Goal: Task Accomplishment & Management: Use online tool/utility

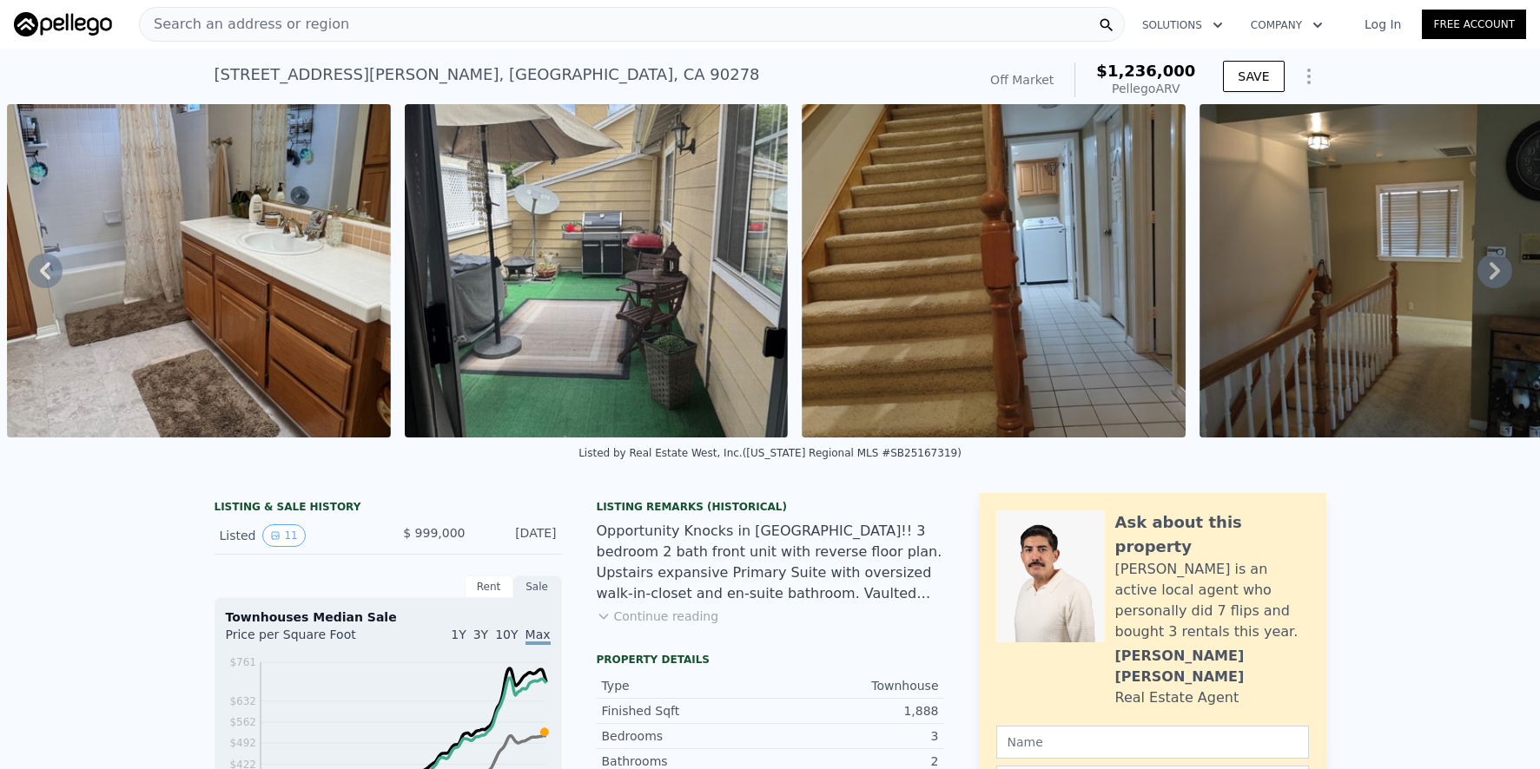
click at [351, 23] on div "Search an address or region" at bounding box center [632, 24] width 986 height 35
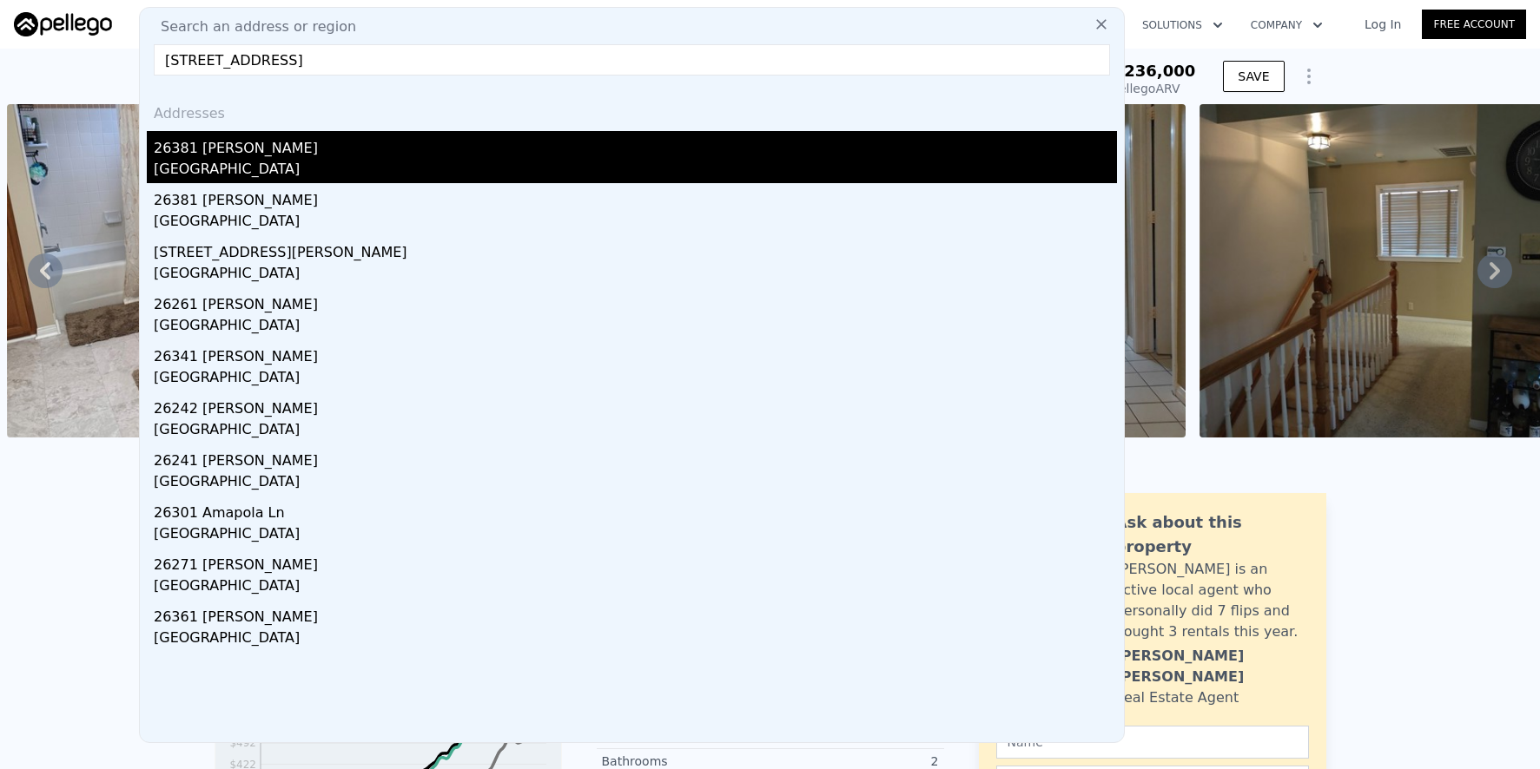
type input "[STREET_ADDRESS]"
click at [443, 143] on div "26381 [PERSON_NAME]" at bounding box center [635, 145] width 963 height 28
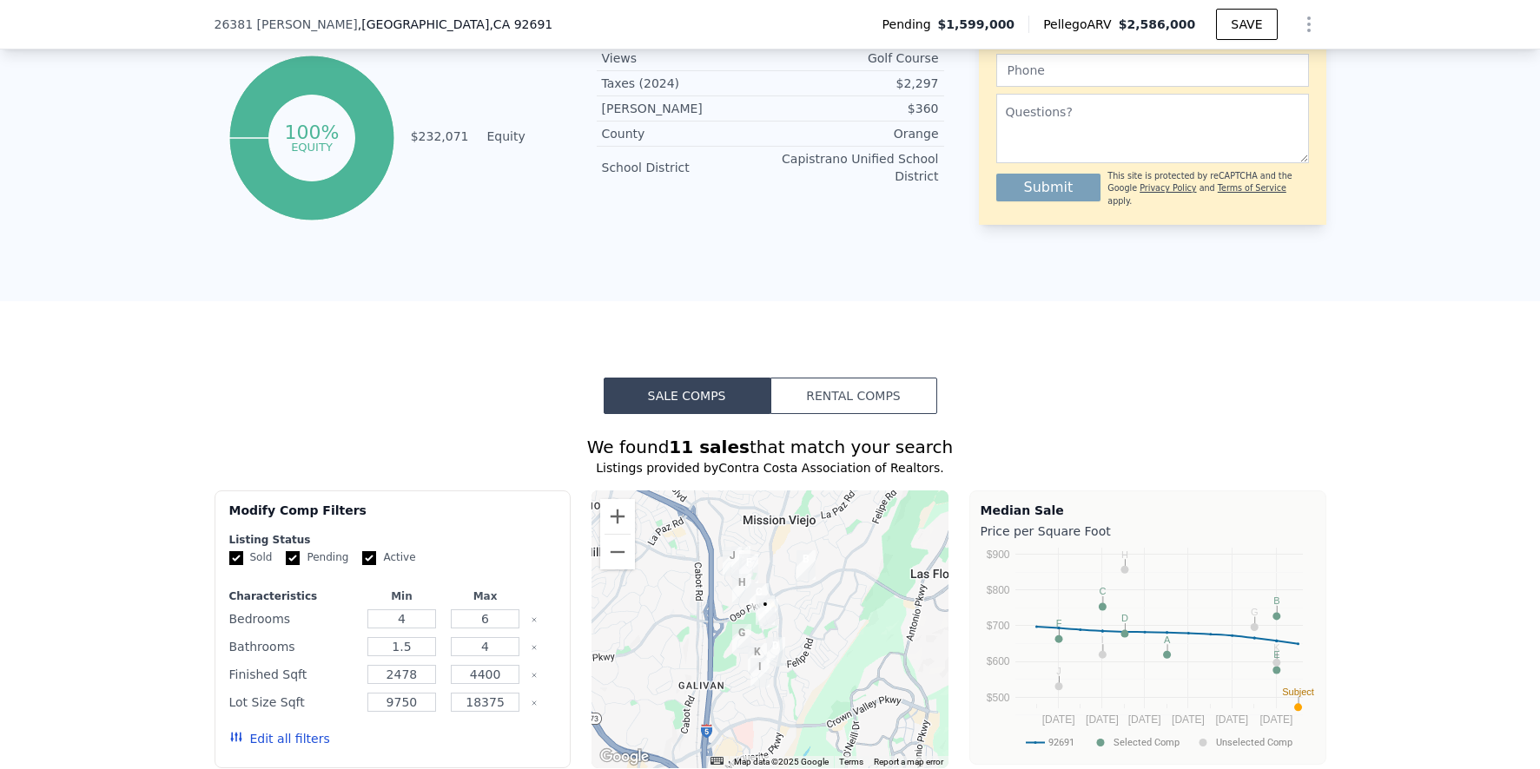
scroll to position [1270, 0]
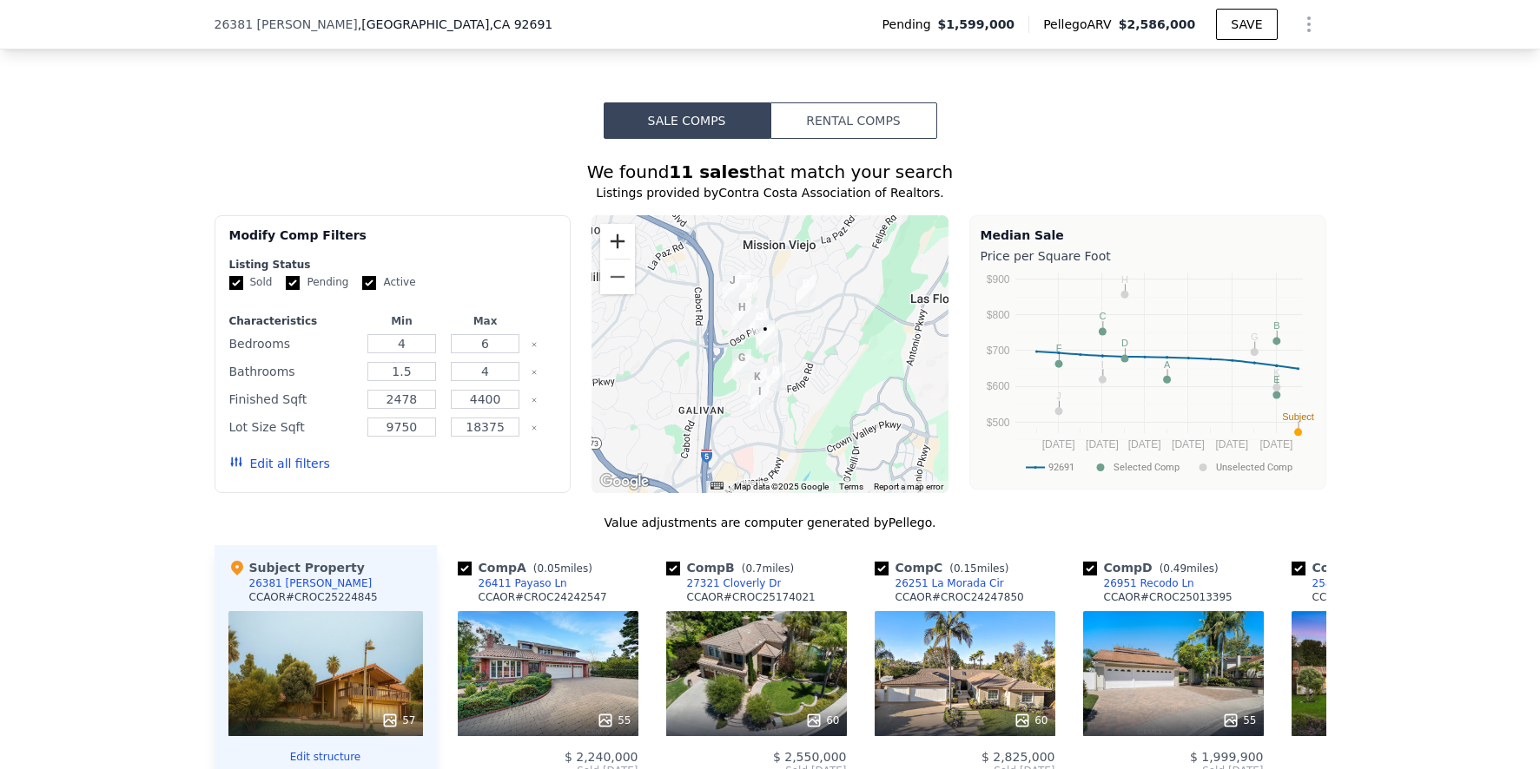
click at [608, 259] on button "Zoom in" at bounding box center [617, 241] width 35 height 35
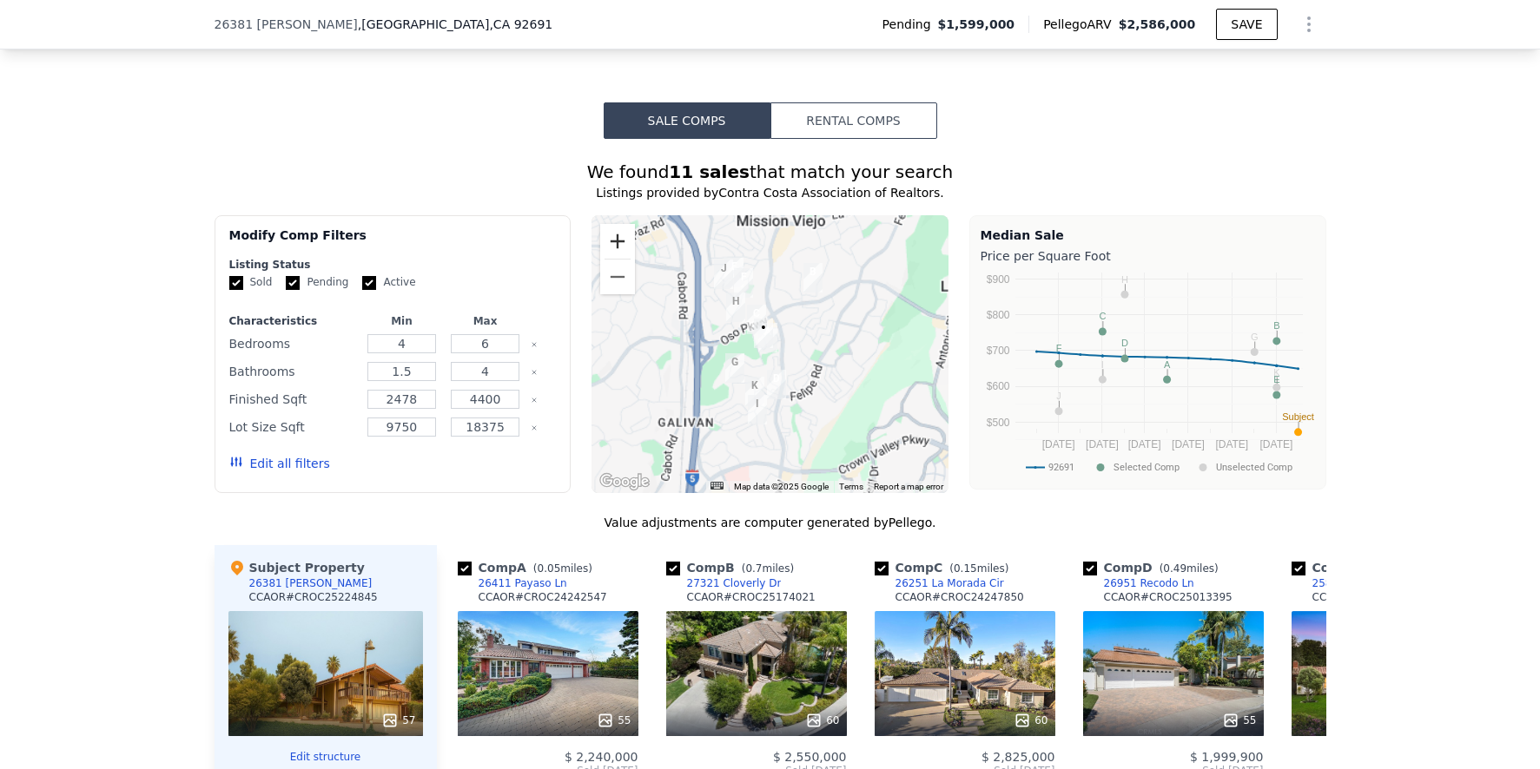
click at [608, 259] on button "Zoom in" at bounding box center [617, 241] width 35 height 35
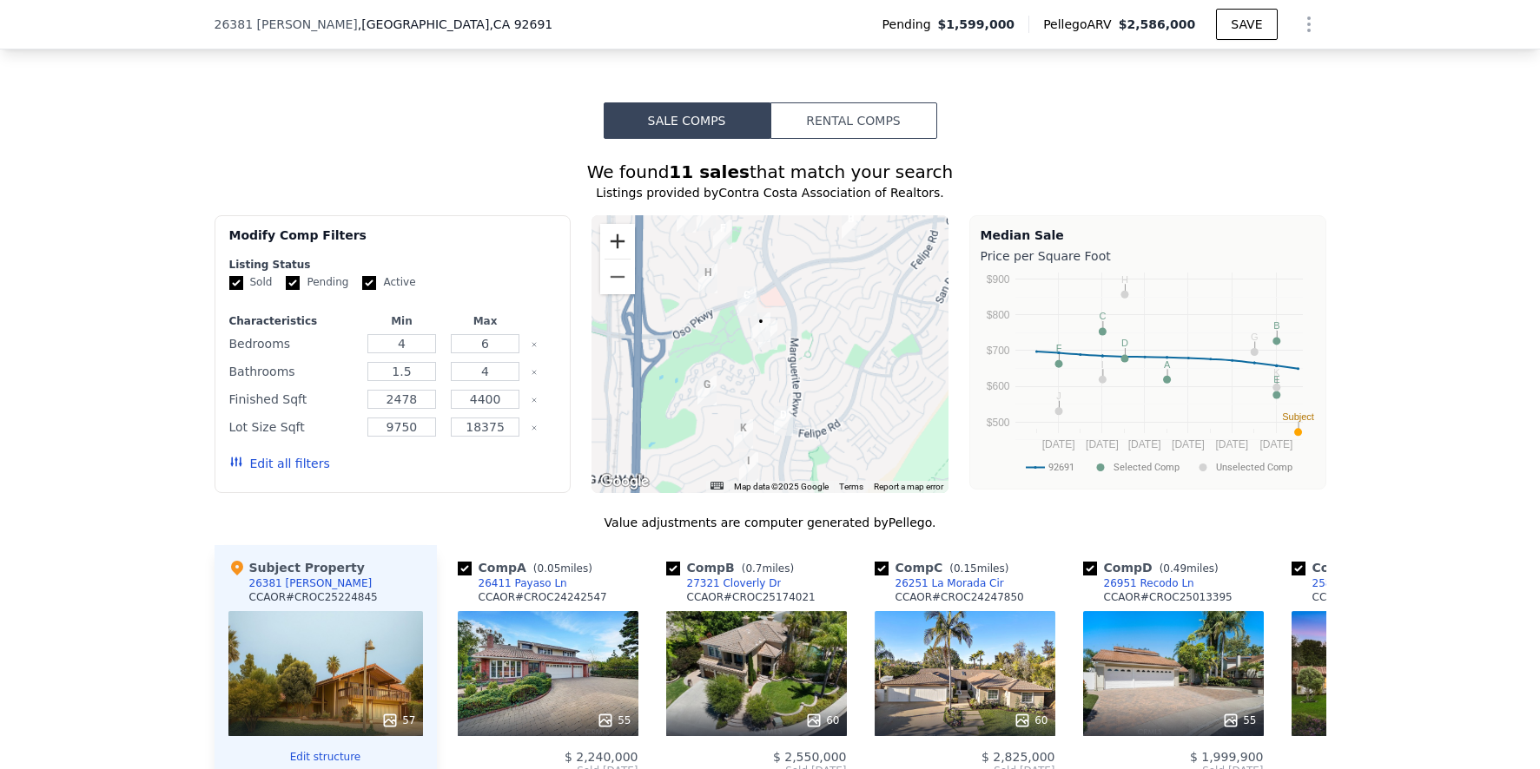
click at [608, 259] on button "Zoom in" at bounding box center [617, 241] width 35 height 35
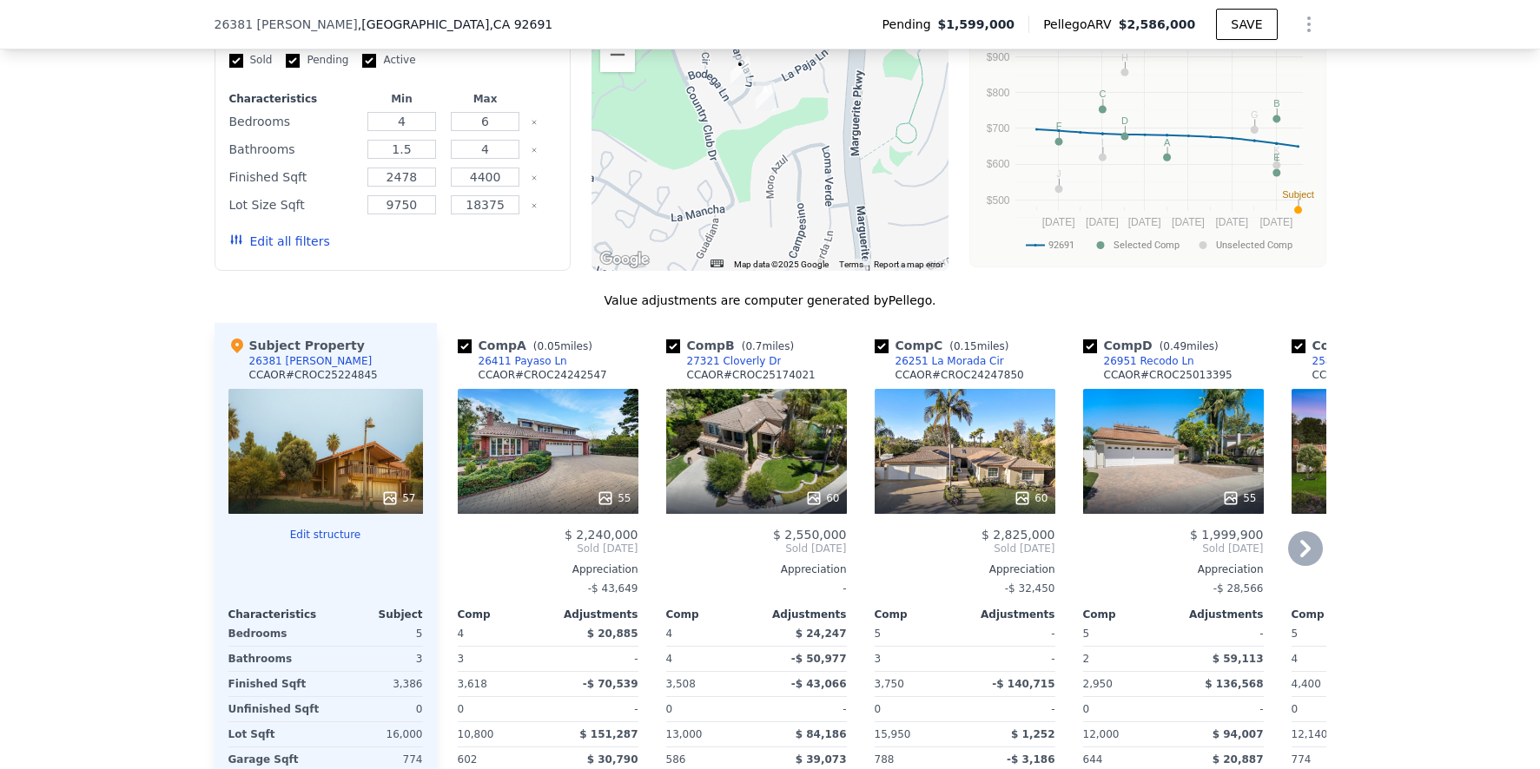
scroll to position [1493, 0]
click at [571, 437] on div "55" at bounding box center [548, 450] width 181 height 125
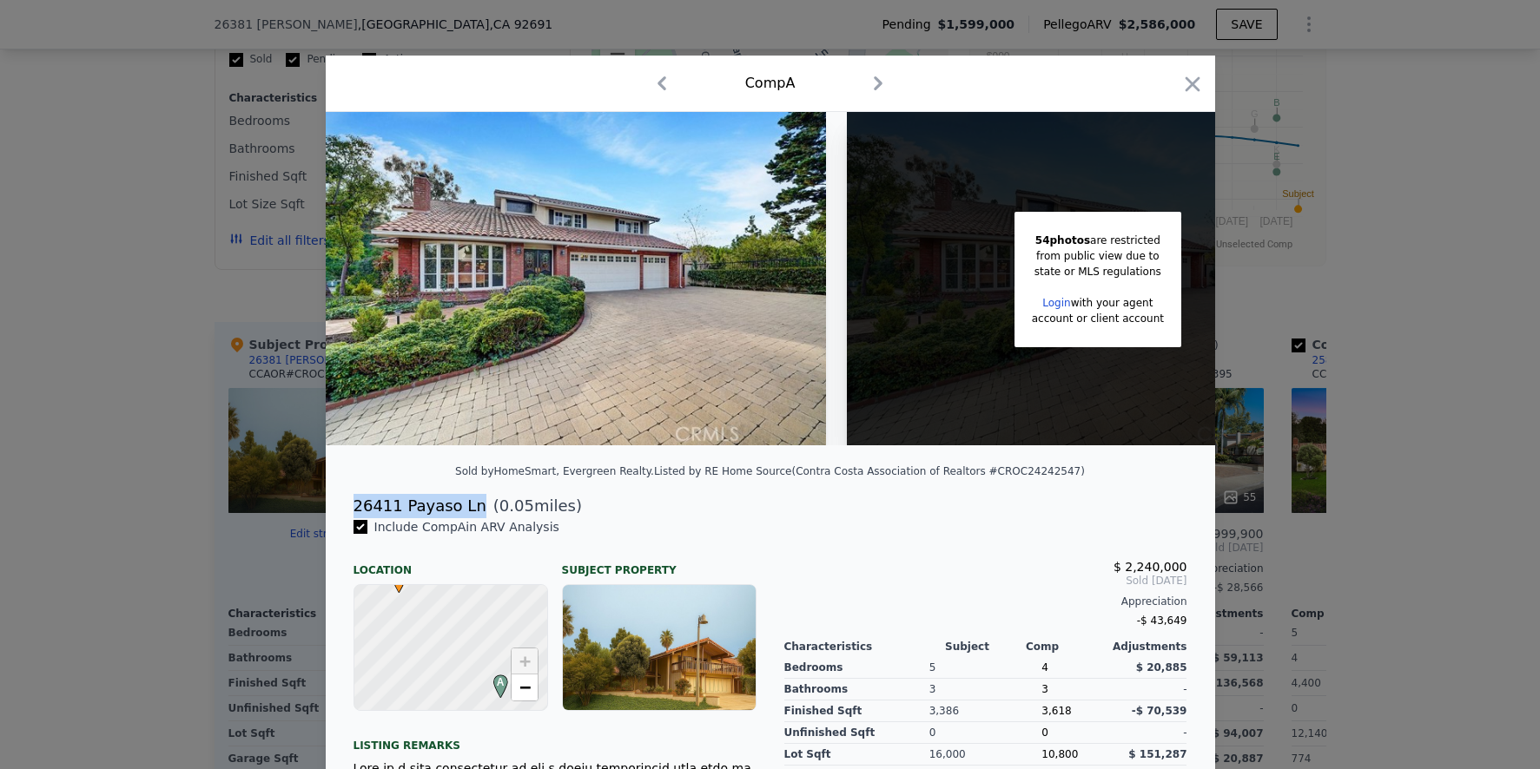
drag, startPoint x: 347, startPoint y: 518, endPoint x: 460, endPoint y: 525, distance: 113.1
click at [463, 518] on div "26411 Payaso Ln" at bounding box center [419, 506] width 133 height 24
copy div "26411 Payaso Ln"
click at [1371, 479] on div at bounding box center [770, 384] width 1540 height 769
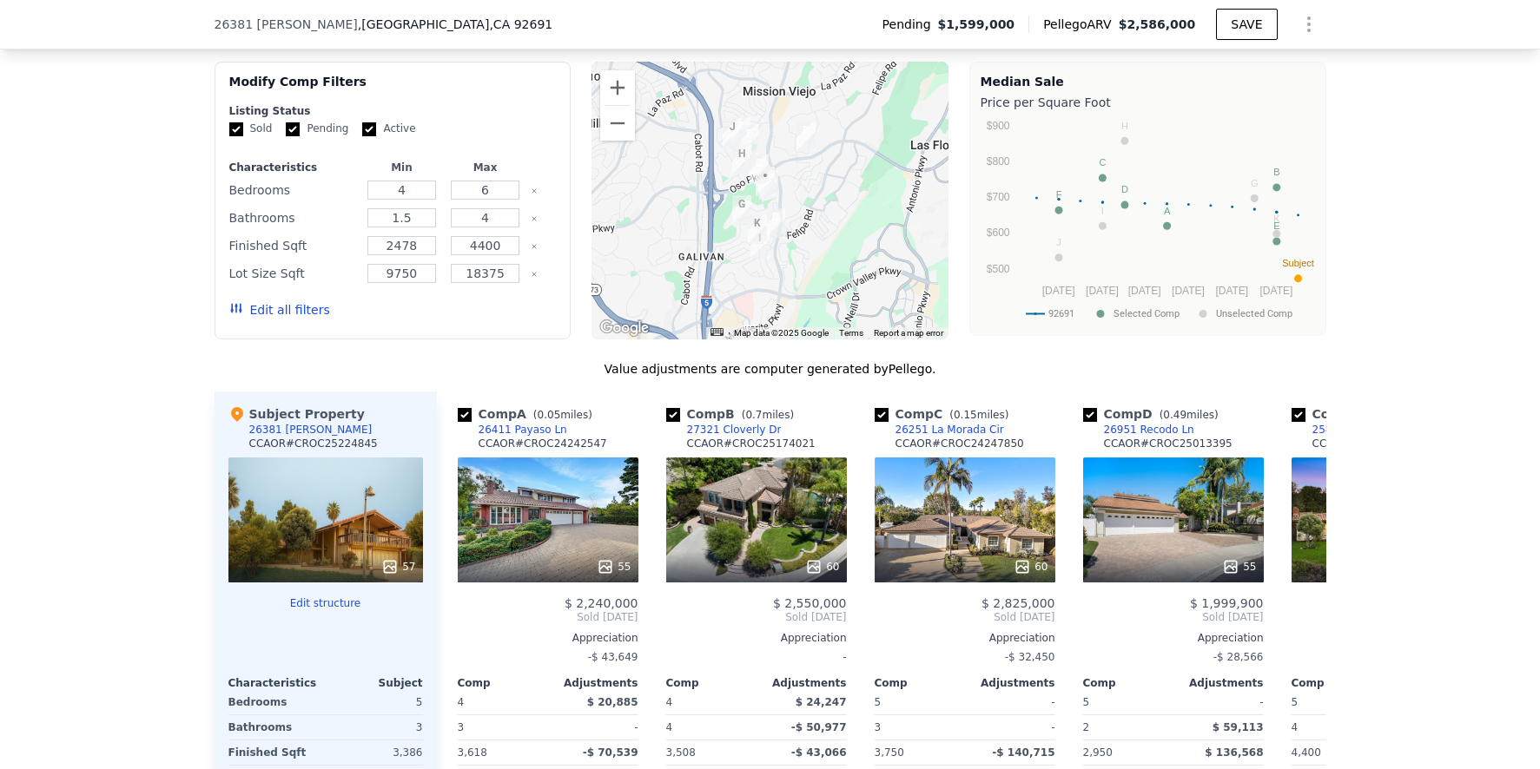
scroll to position [1338, 0]
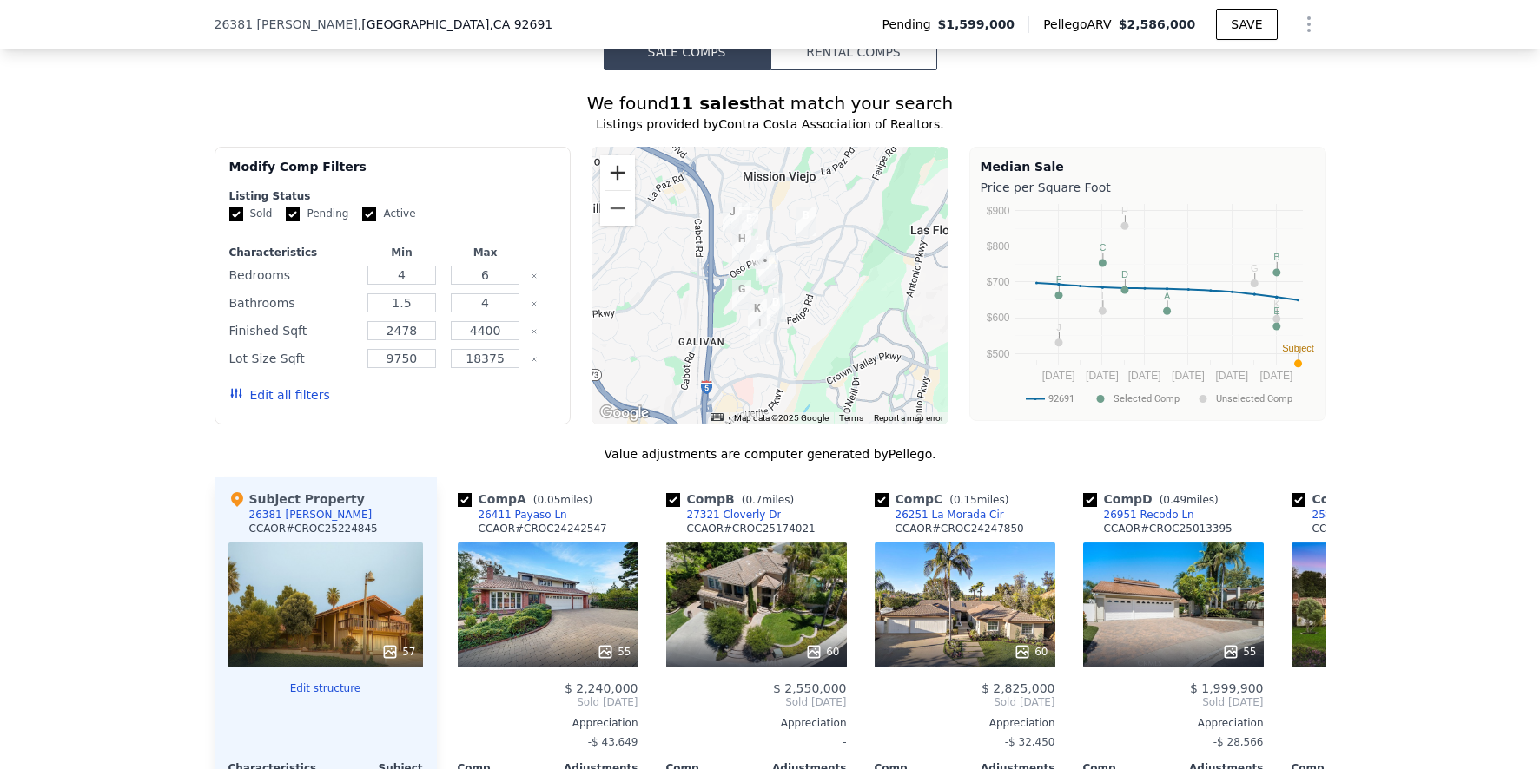
click at [610, 175] on button "Zoom in" at bounding box center [617, 172] width 35 height 35
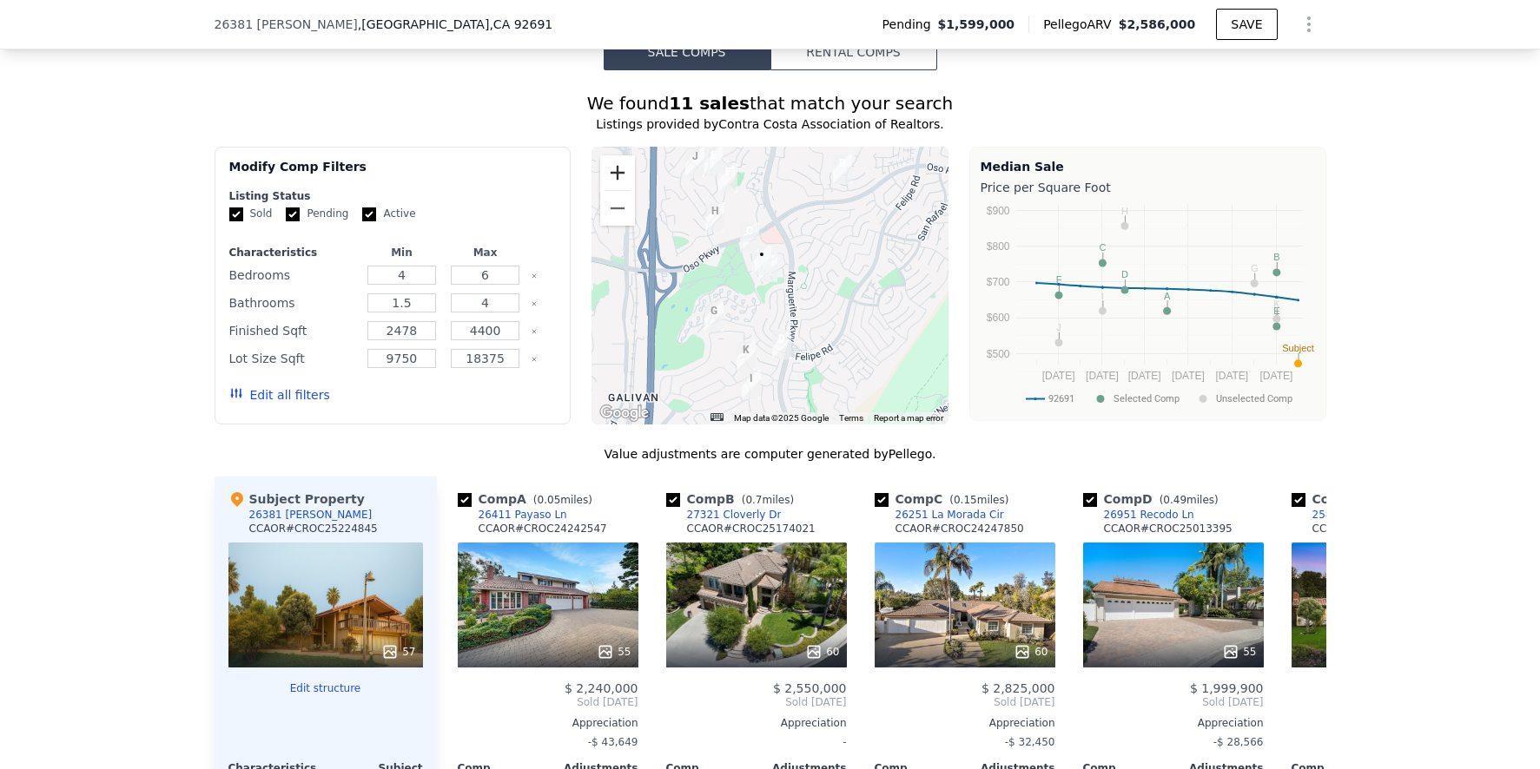
click at [610, 175] on button "Zoom in" at bounding box center [617, 172] width 35 height 35
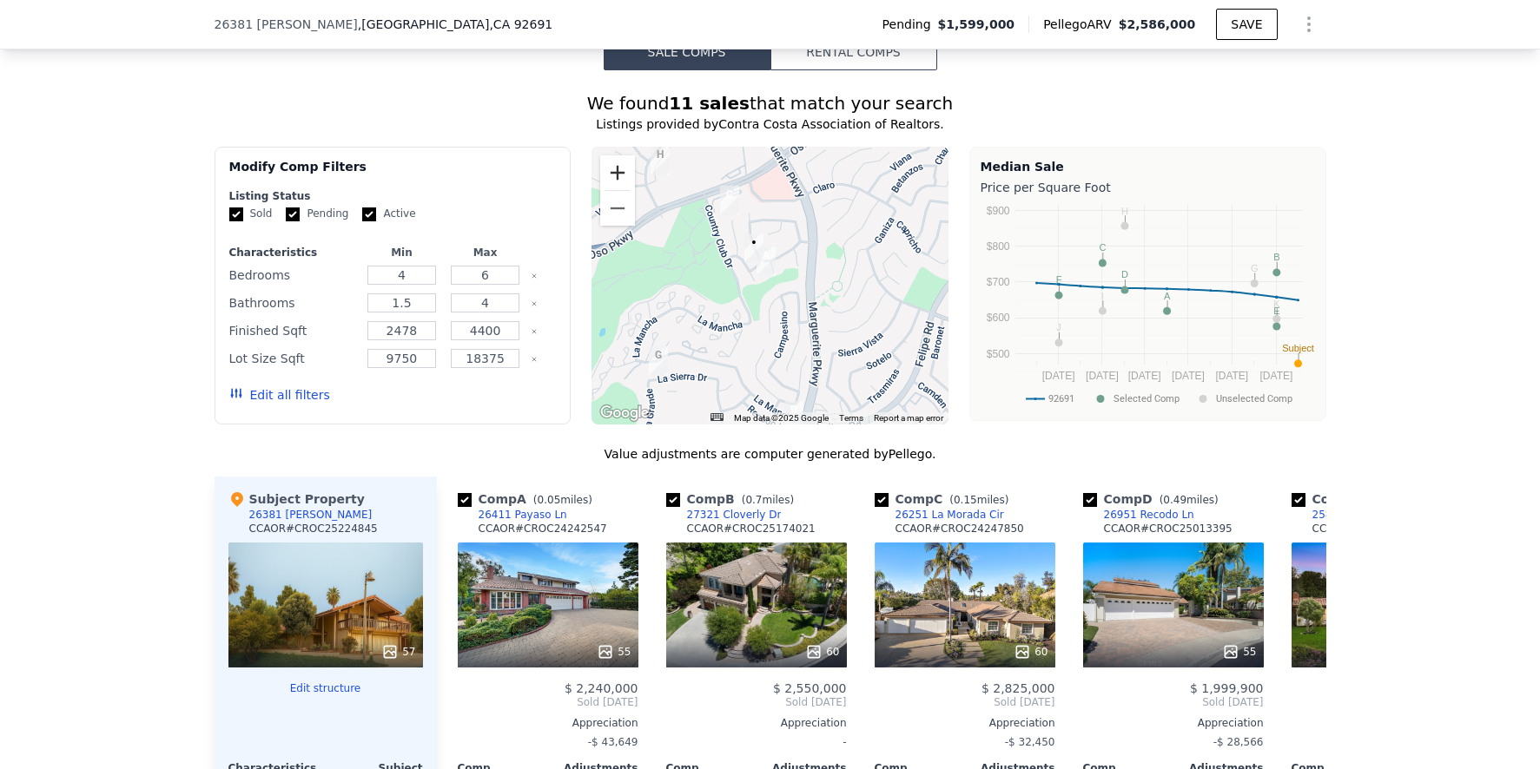
click at [611, 175] on button "Zoom in" at bounding box center [617, 172] width 35 height 35
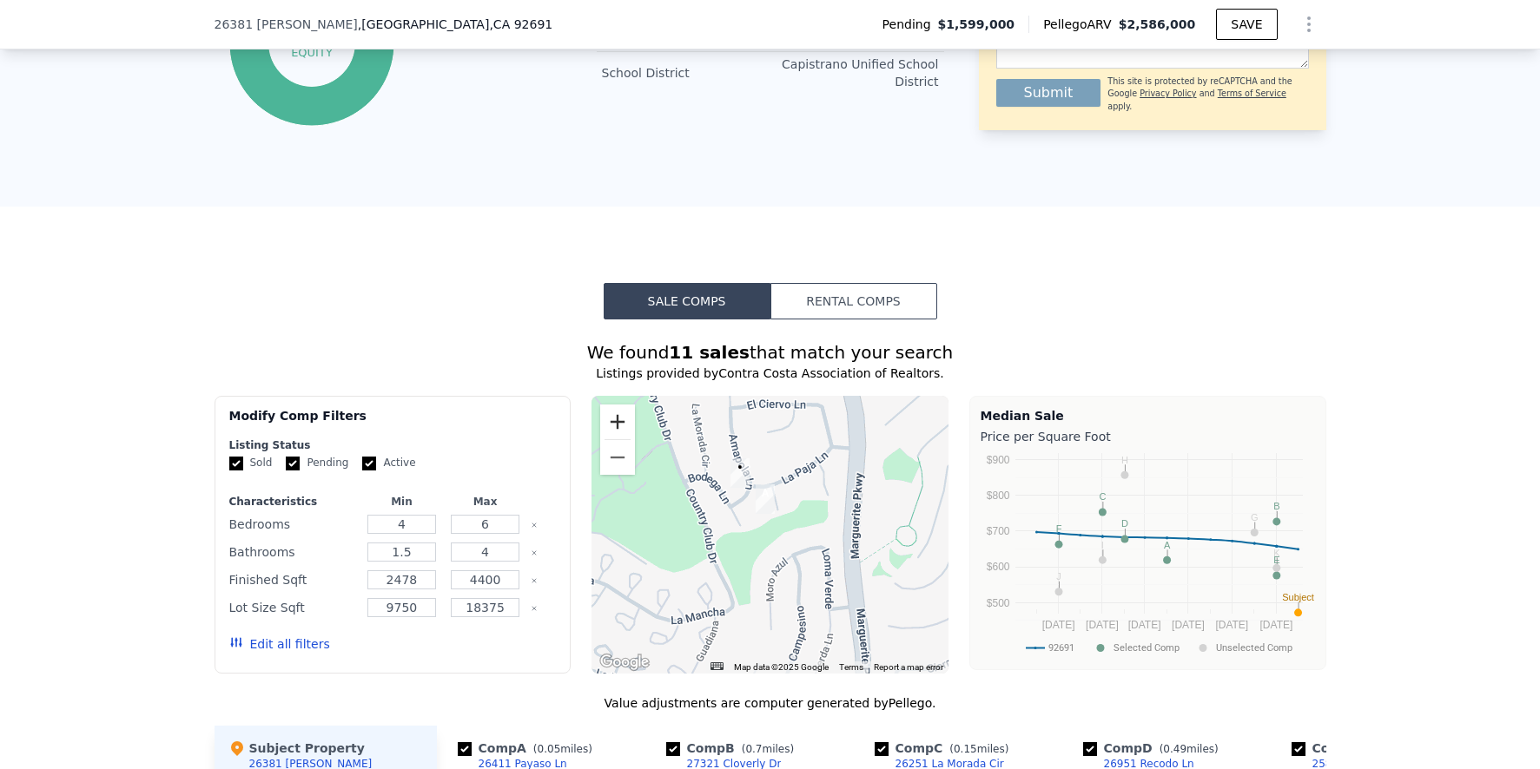
scroll to position [1291, 0]
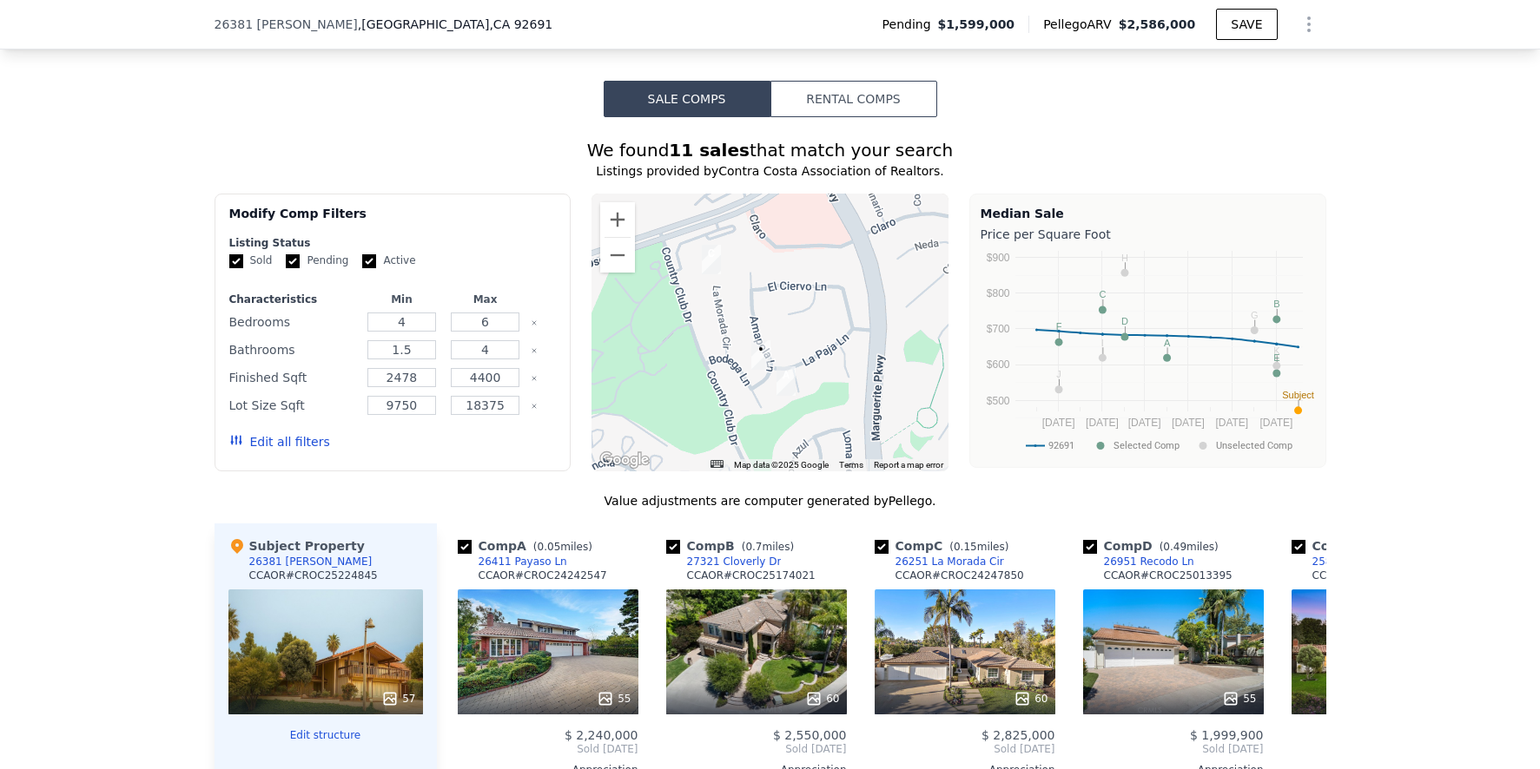
drag, startPoint x: 763, startPoint y: 345, endPoint x: 763, endPoint y: 392, distance: 46.9
click at [763, 392] on div at bounding box center [769, 333] width 357 height 278
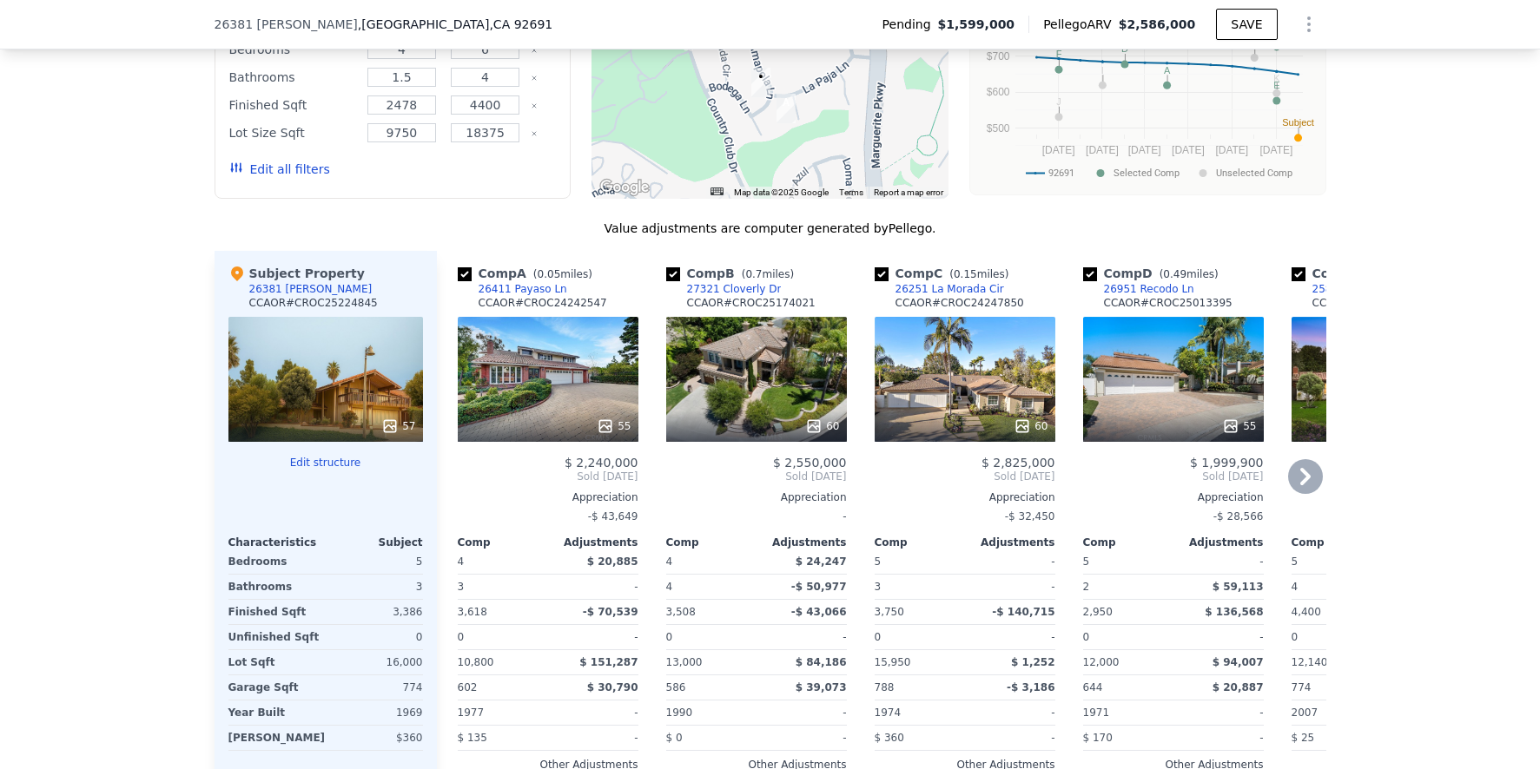
scroll to position [1580, 0]
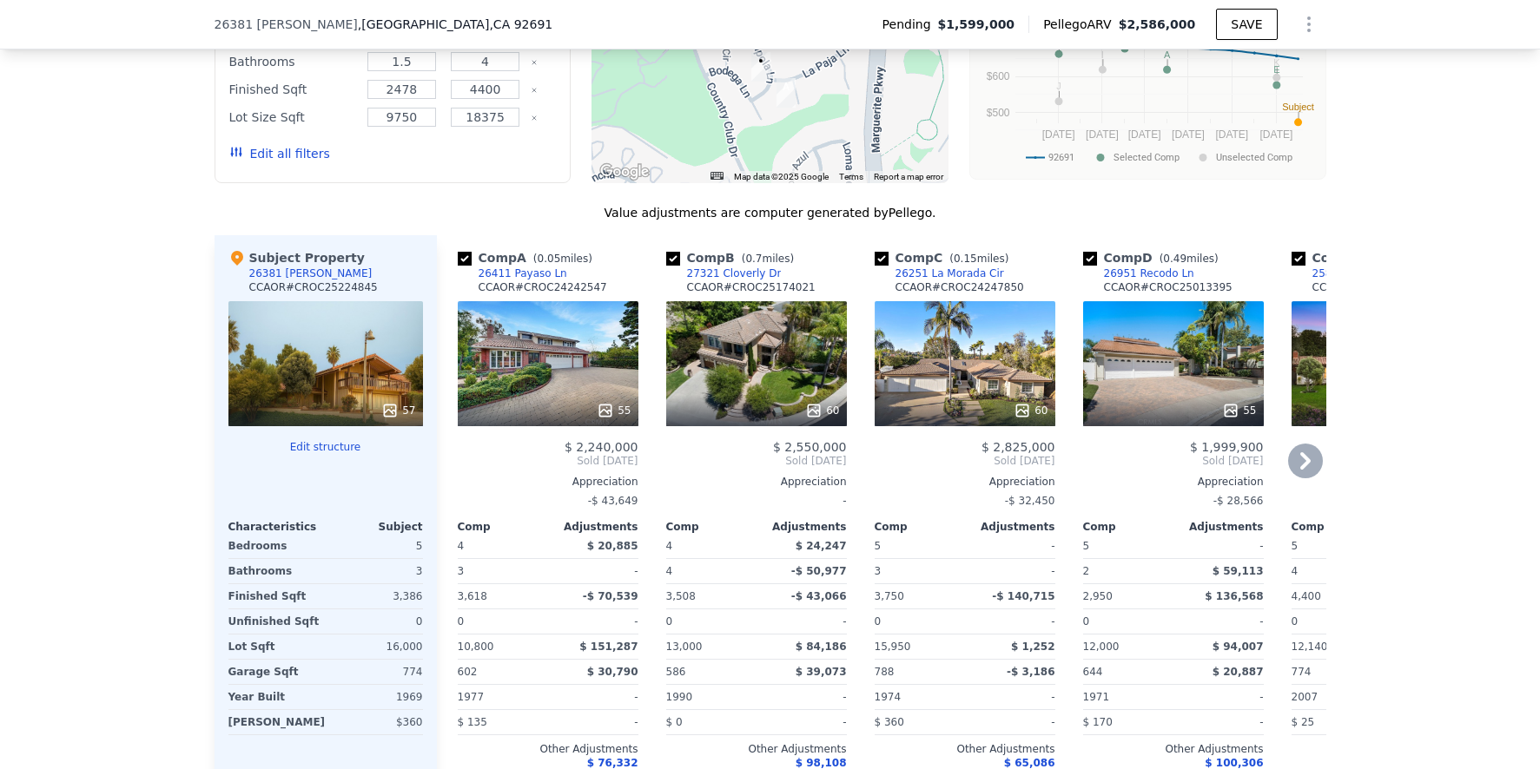
click at [948, 387] on div "60" at bounding box center [965, 363] width 181 height 125
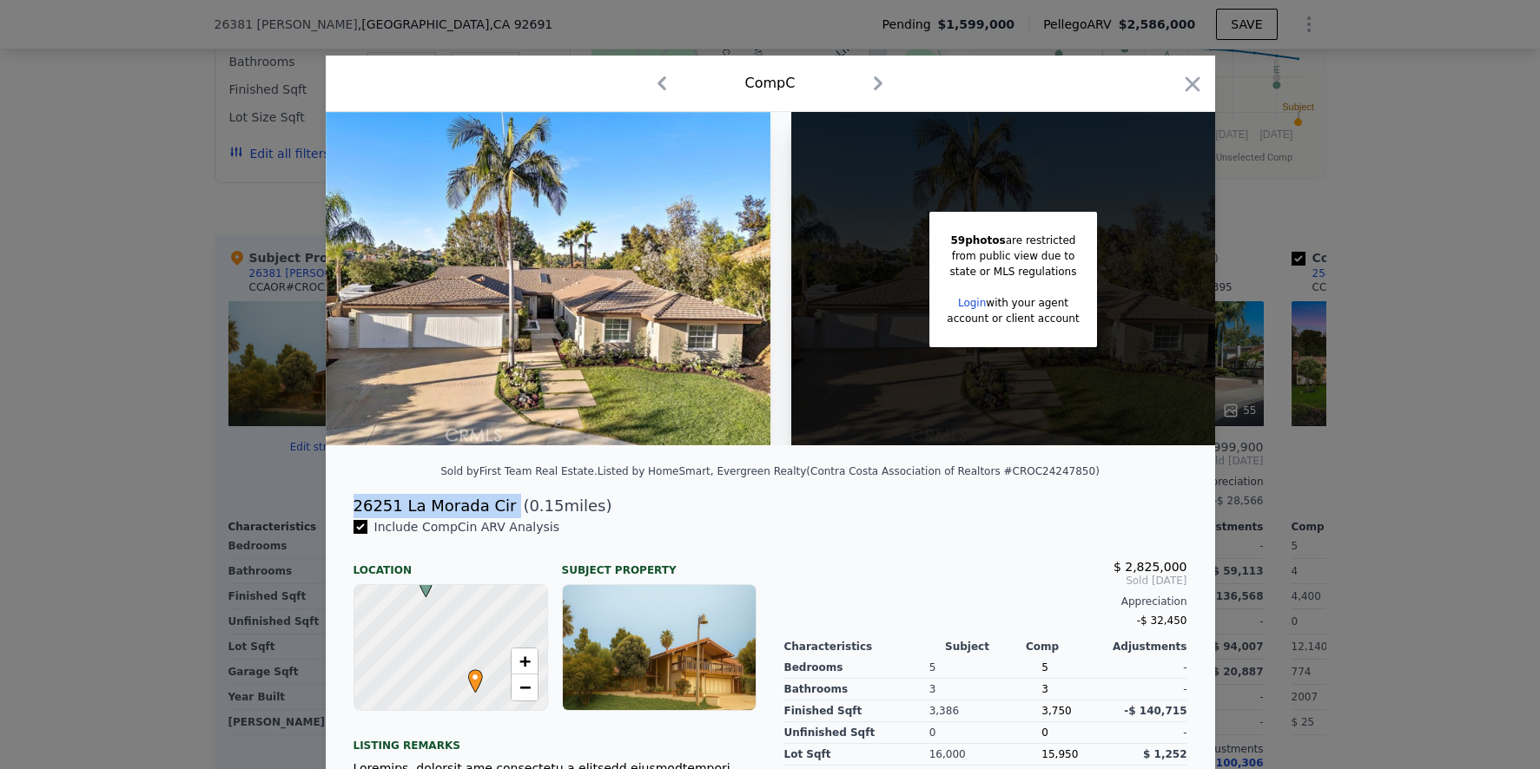
drag, startPoint x: 364, startPoint y: 523, endPoint x: 491, endPoint y: 523, distance: 126.8
click at [492, 518] on div "26251 La Morada Cir" at bounding box center [434, 506] width 163 height 24
copy div "26251 La Morada Cir"
drag, startPoint x: 1322, startPoint y: 368, endPoint x: 1347, endPoint y: 381, distance: 28.4
click at [1324, 369] on div at bounding box center [770, 384] width 1540 height 769
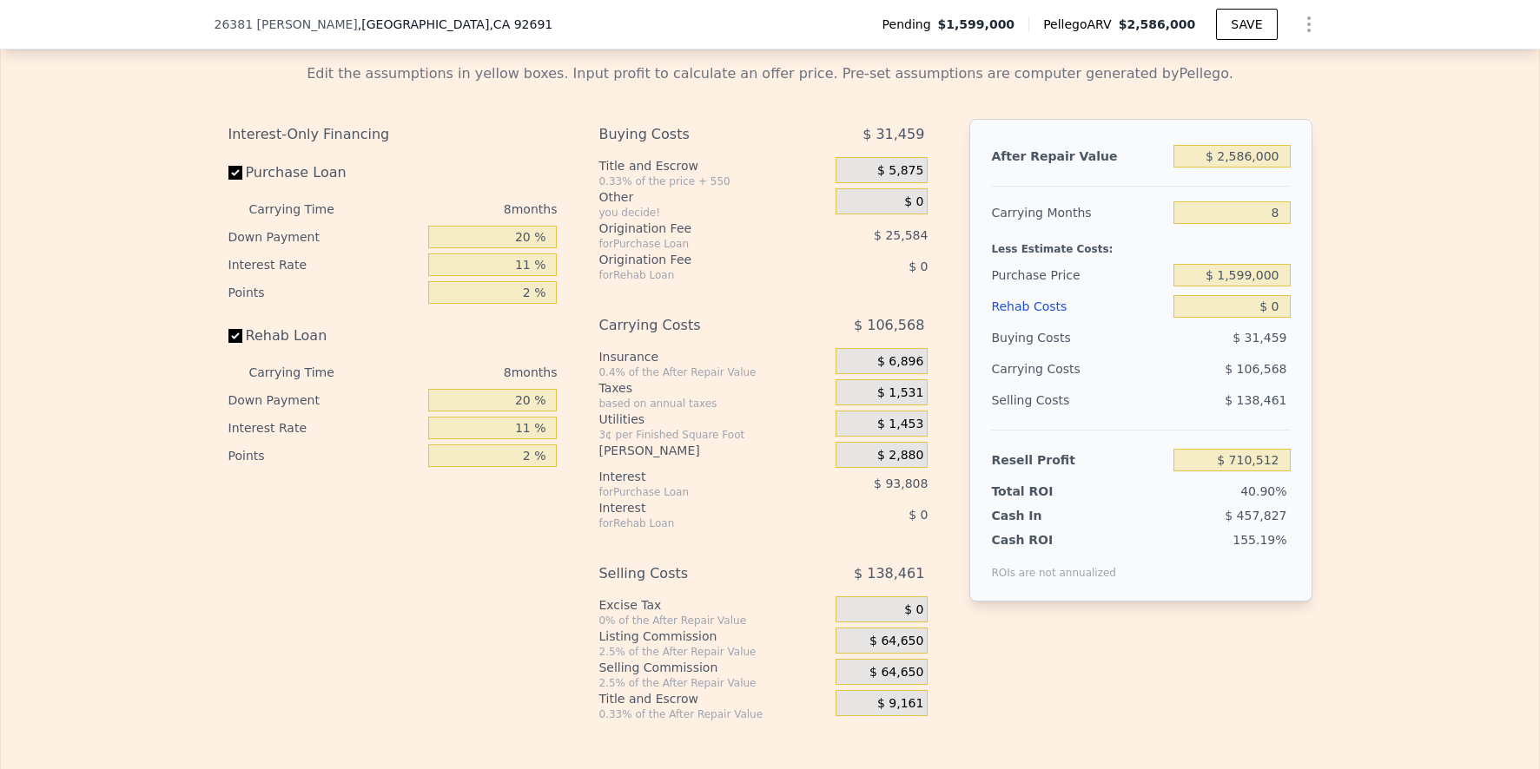
scroll to position [2576, 0]
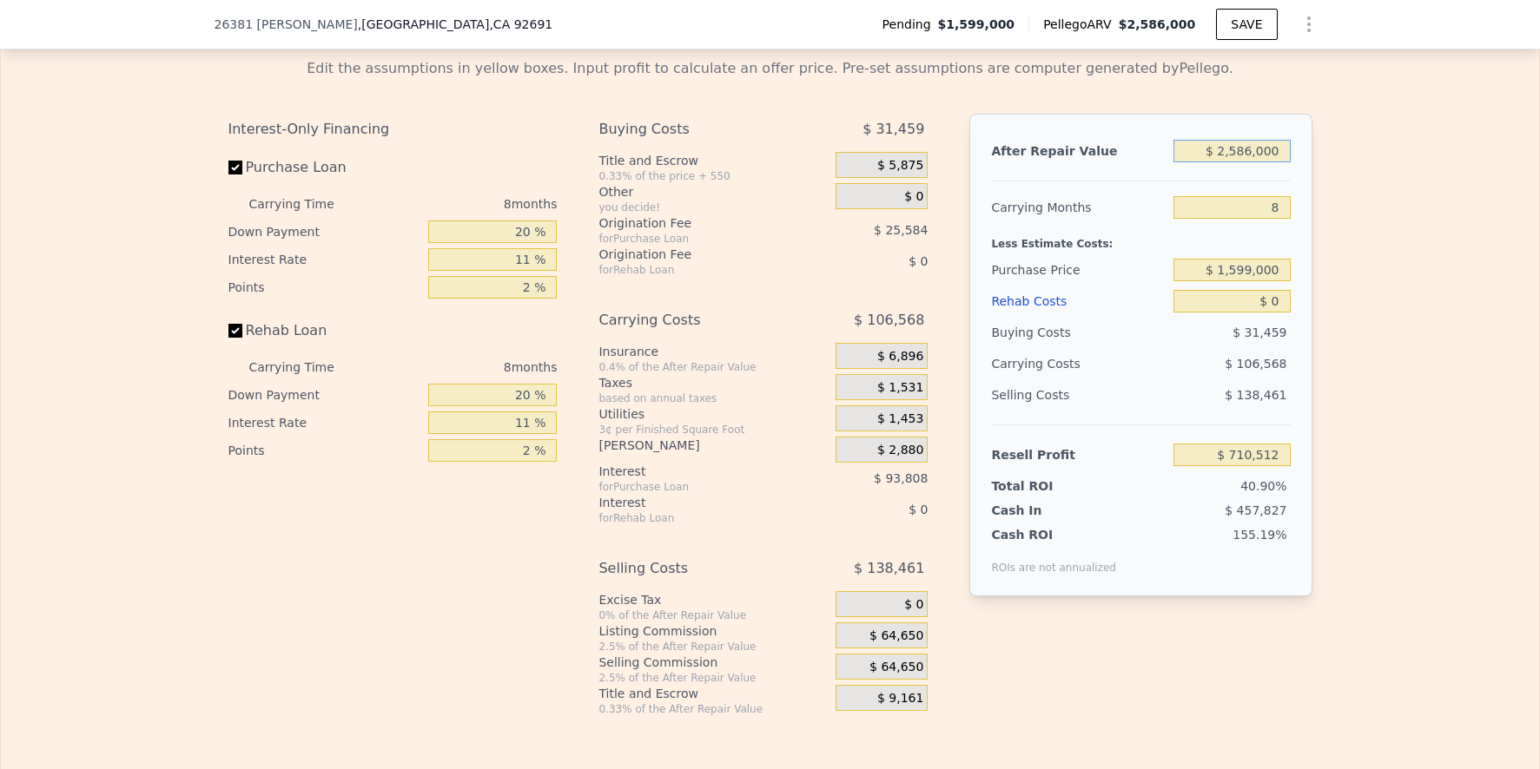
click at [1247, 162] on input "$ 2,586,000" at bounding box center [1231, 151] width 116 height 23
type input "$ 25,000"
type input "-$ 1,707,081"
type input "$ 250,000"
type input "-$ 1,494,681"
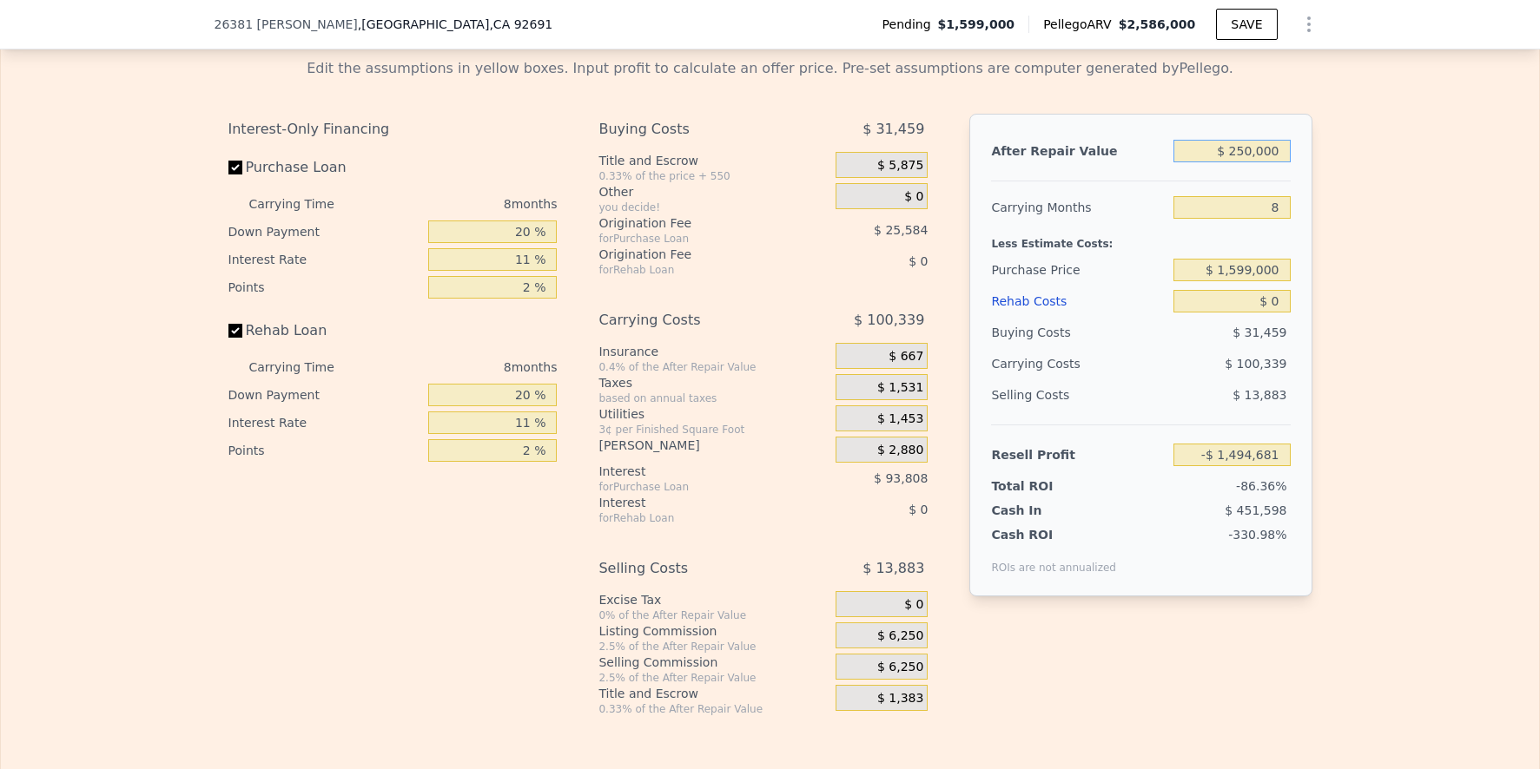
type input "$ 2,500,000"
type input "$ 629,327"
type input "$ 2,500,000"
drag, startPoint x: 1317, startPoint y: 487, endPoint x: 1258, endPoint y: 531, distance: 73.3
click at [1317, 487] on div "Edit the assumptions in yellow boxes. Input profit to calculate an offer price.…" at bounding box center [771, 380] width 1112 height 672
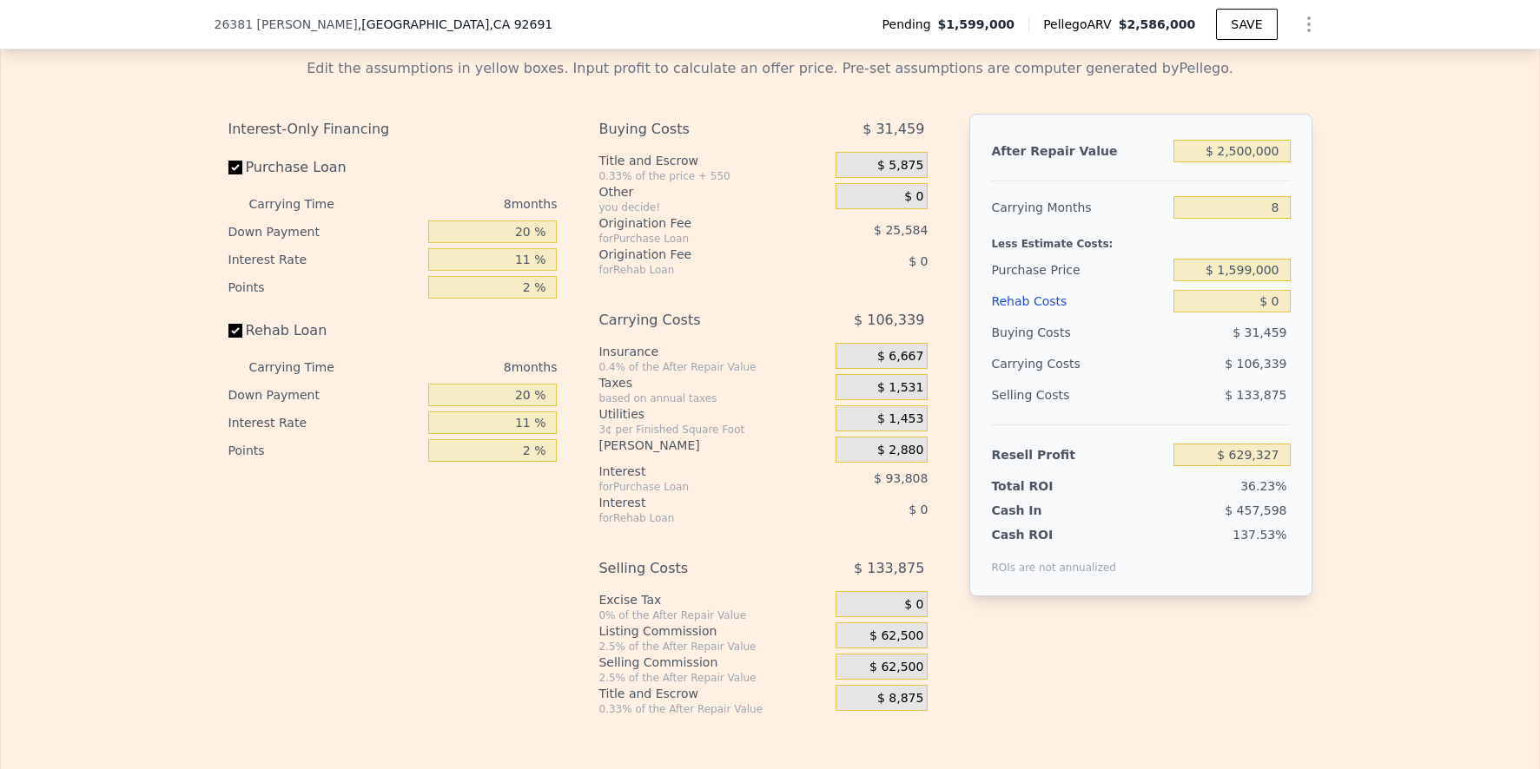
click at [895, 644] on span "$ 62,500" at bounding box center [896, 637] width 54 height 16
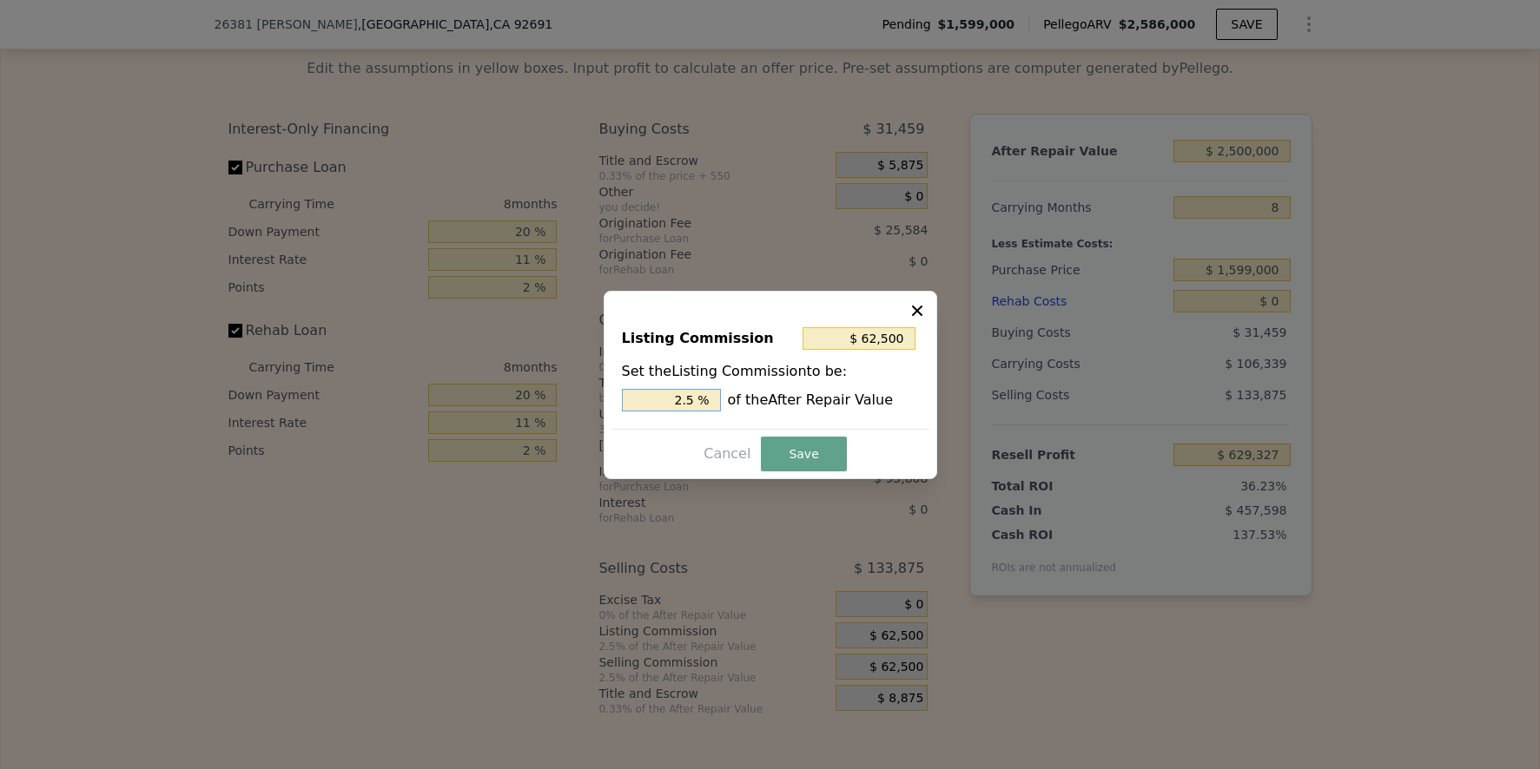
click at [677, 404] on input "2.5 %" at bounding box center [671, 400] width 99 height 23
type input "$ 25,000"
type input "1 %"
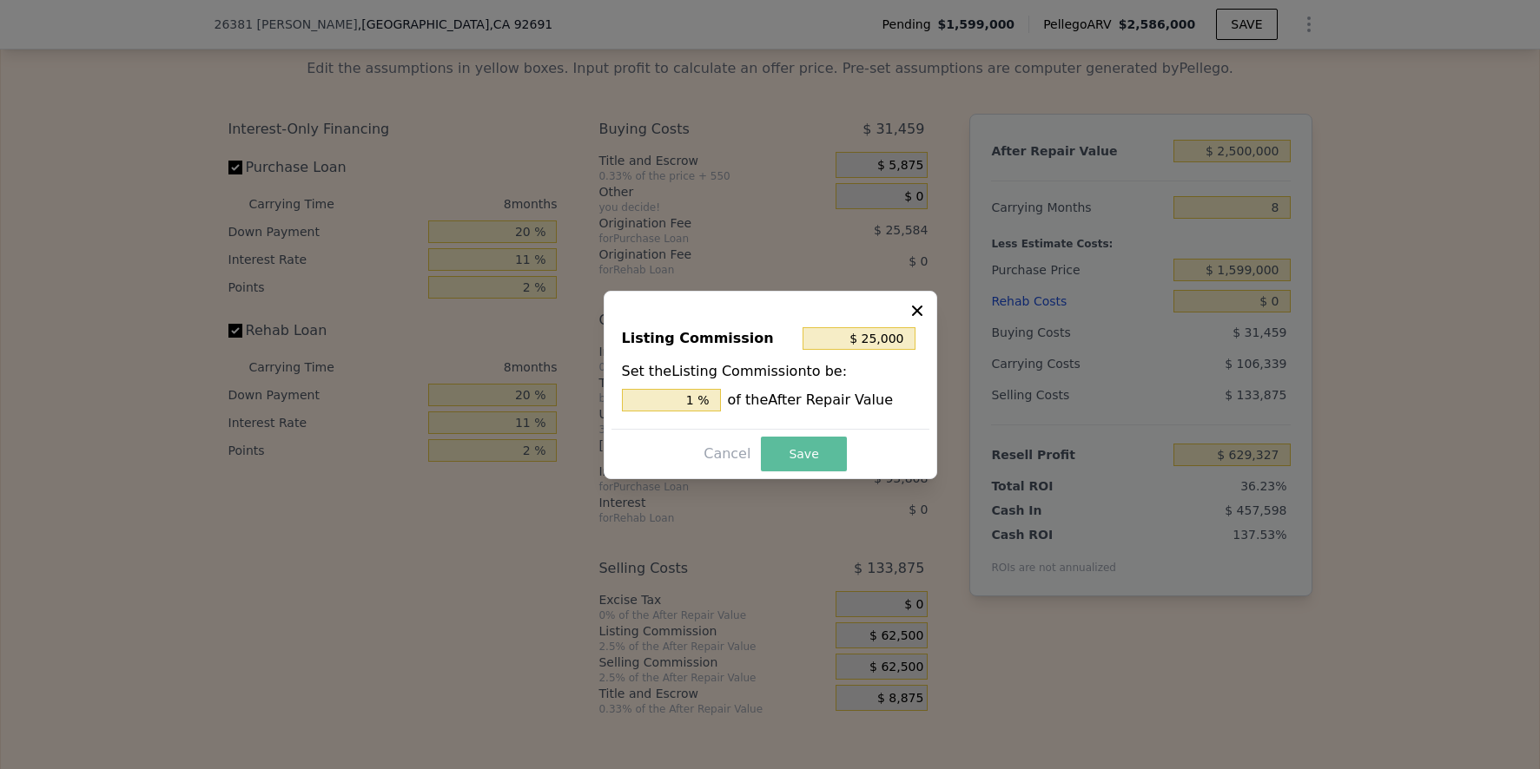
click at [832, 462] on button "Save" at bounding box center [803, 454] width 85 height 35
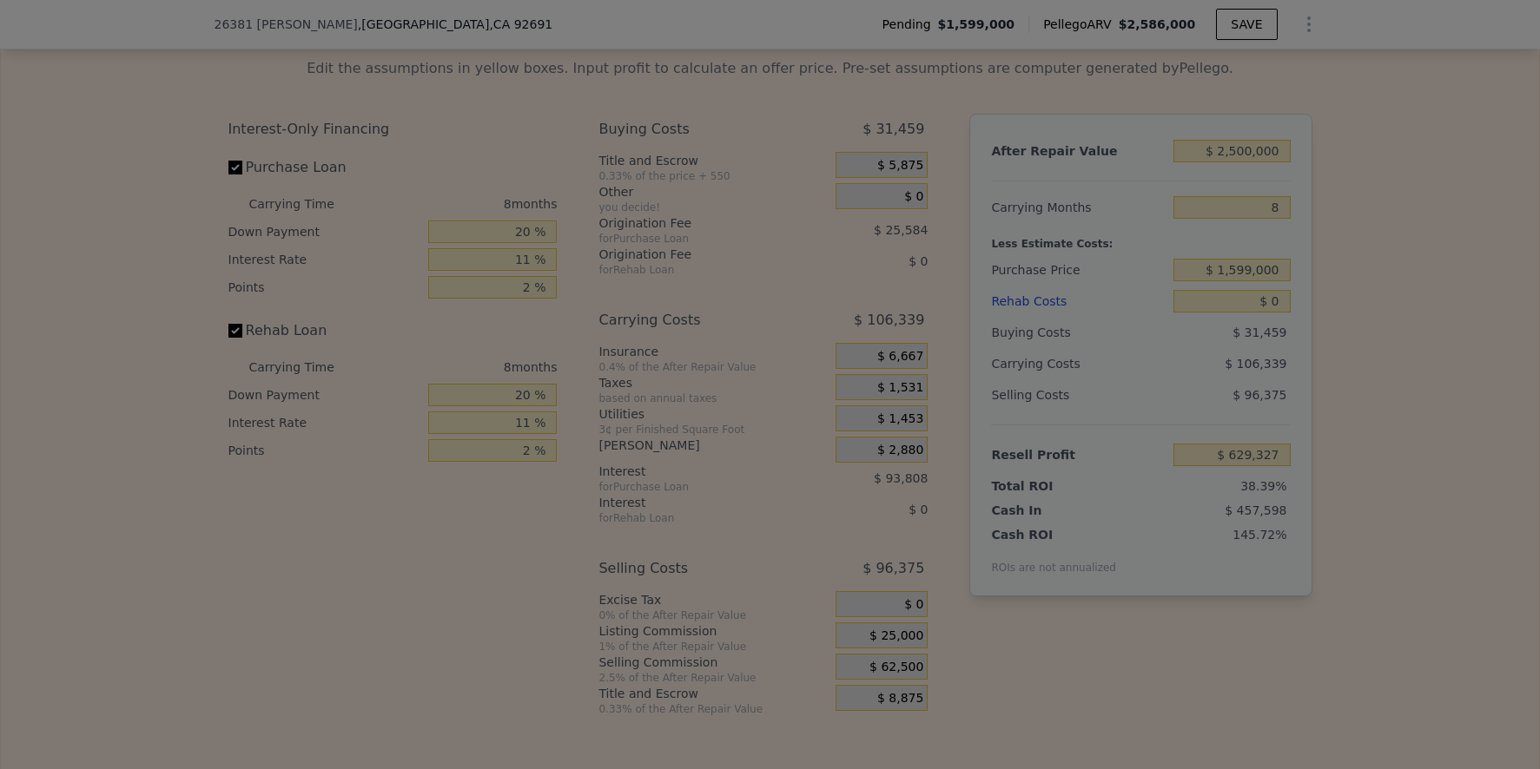
type input "$ 666,827"
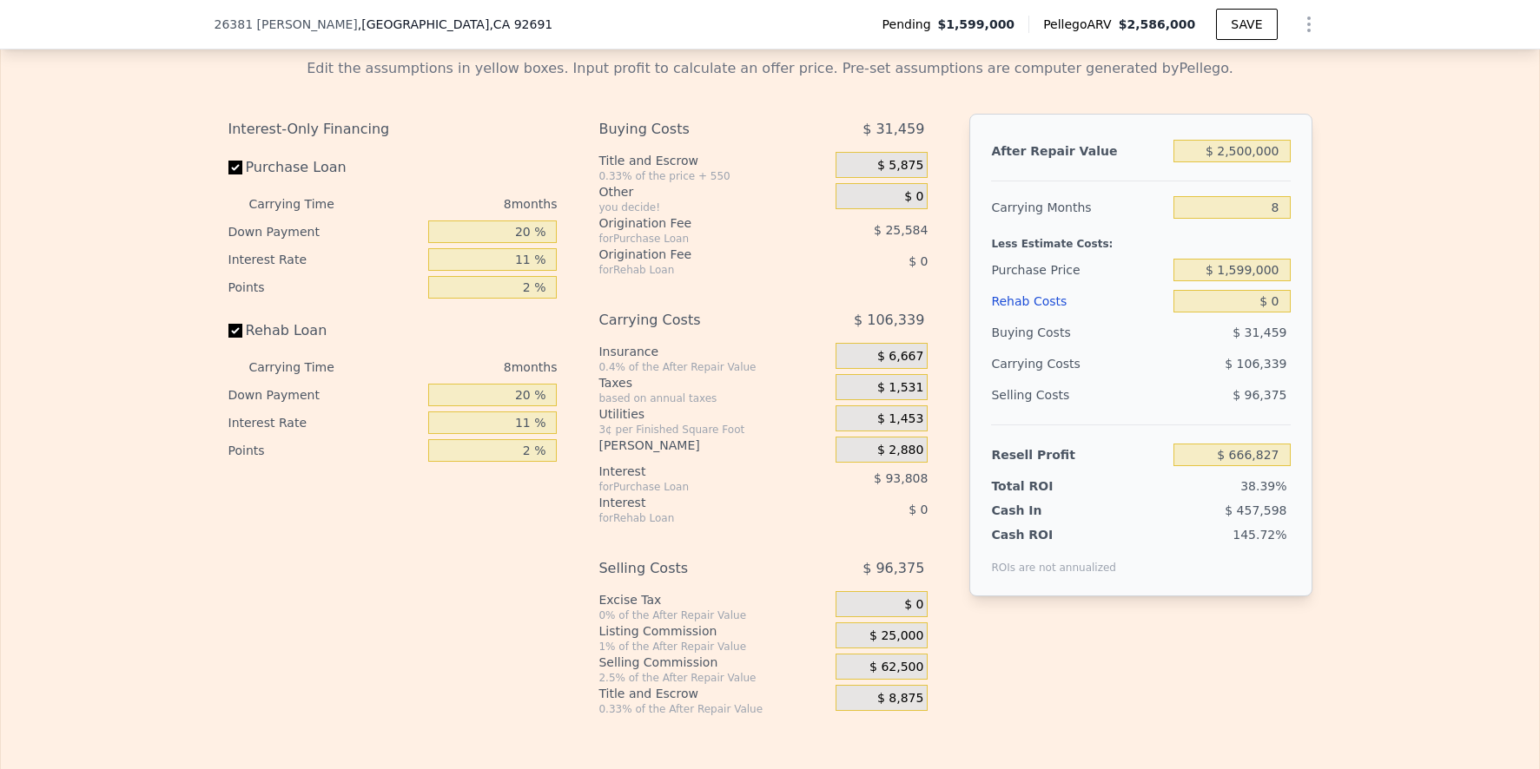
click at [1326, 458] on div "Edit the assumptions in yellow boxes. Input profit to calculate an offer price.…" at bounding box center [770, 380] width 1538 height 672
click at [1257, 313] on input "$ 0" at bounding box center [1231, 301] width 116 height 23
type input "$ 1"
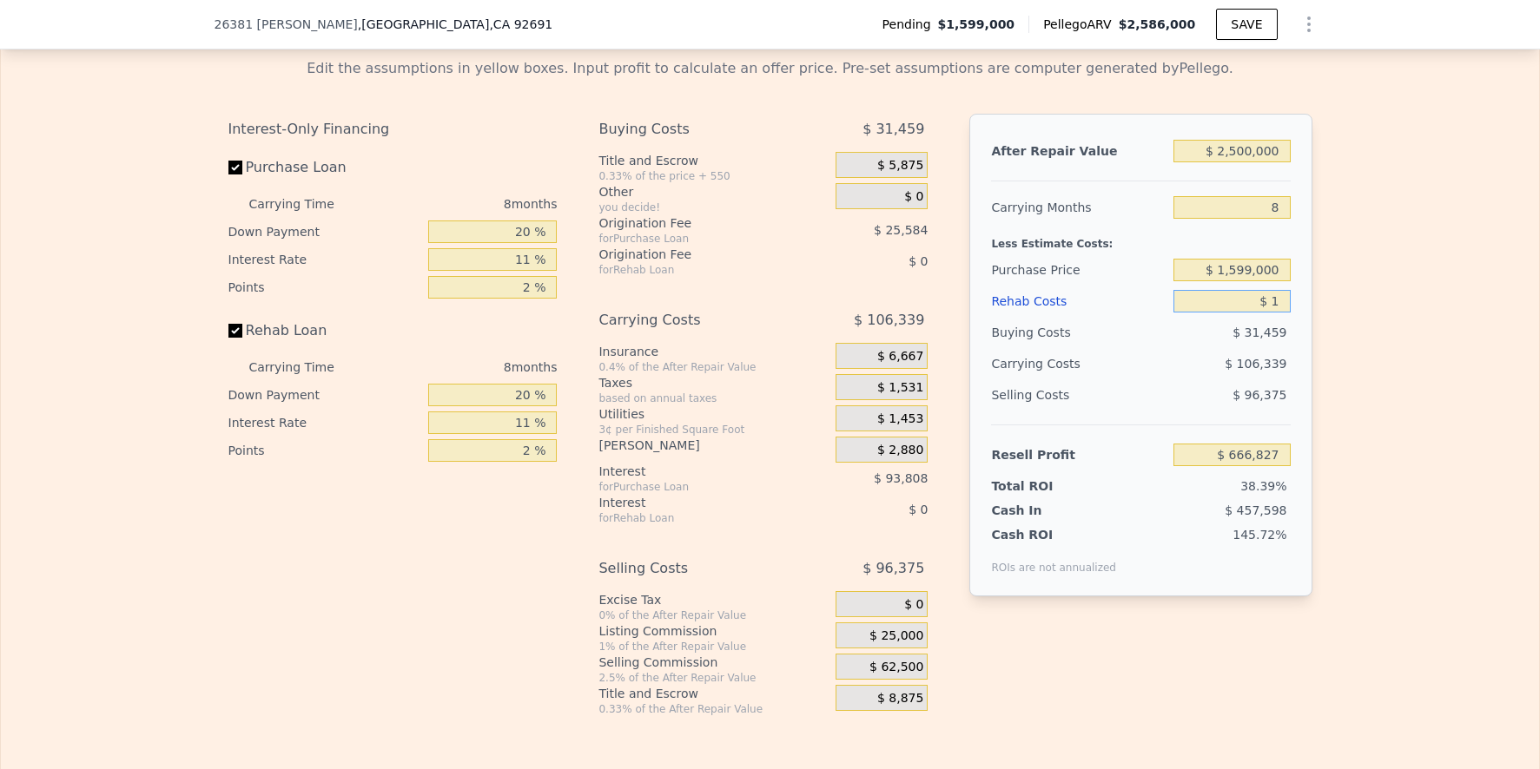
type input "$ 666,826"
type input "$ 2"
type input "$ 666,825"
type input "$ 20"
type input "$ 666,807"
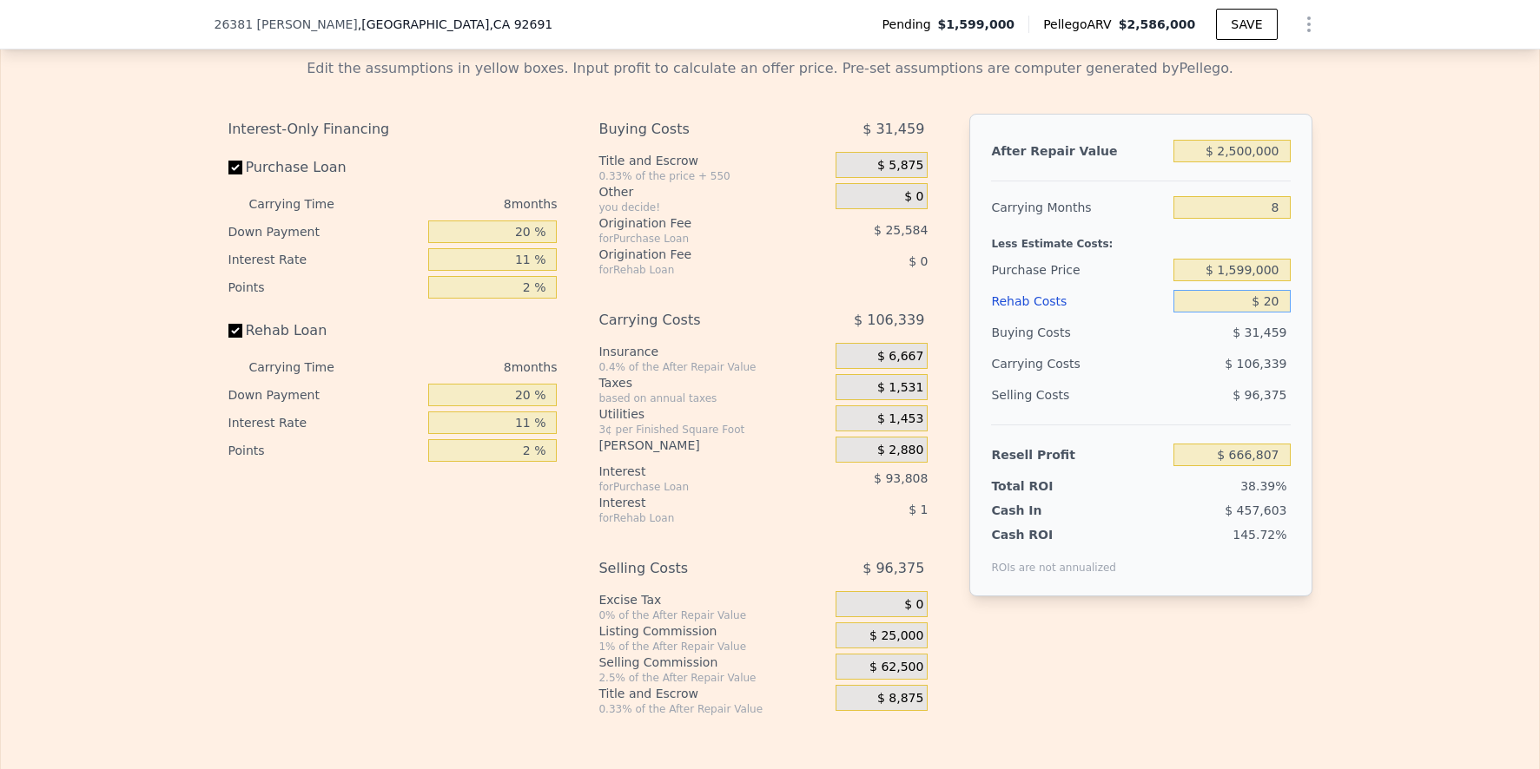
type input "$ 200"
type input "$ 666,616"
type input "$ 200,000"
type input "$ 451,891"
type input "$ 200,000"
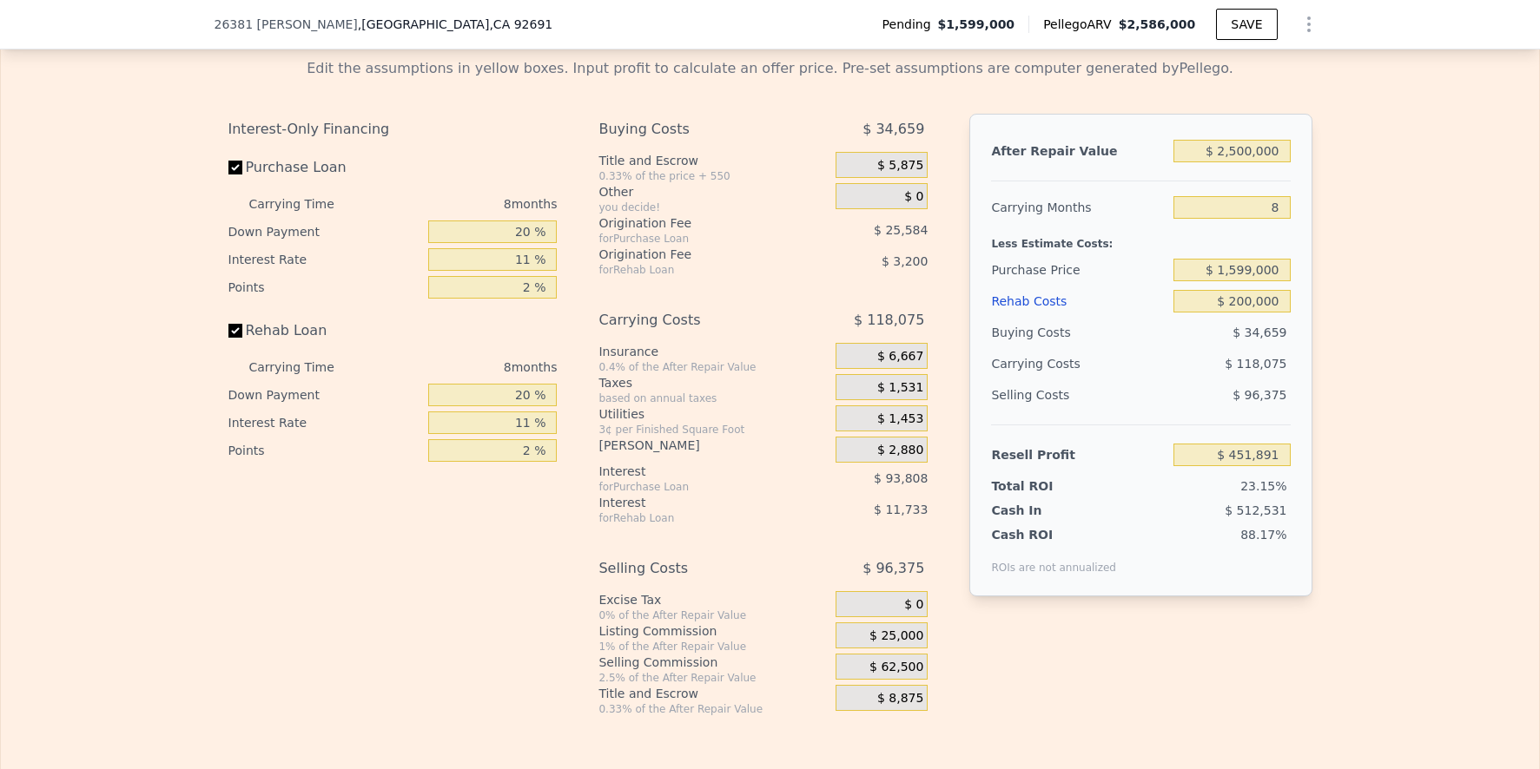
click at [1441, 439] on div "Edit the assumptions in yellow boxes. Input profit to calculate an offer price.…" at bounding box center [770, 380] width 1538 height 672
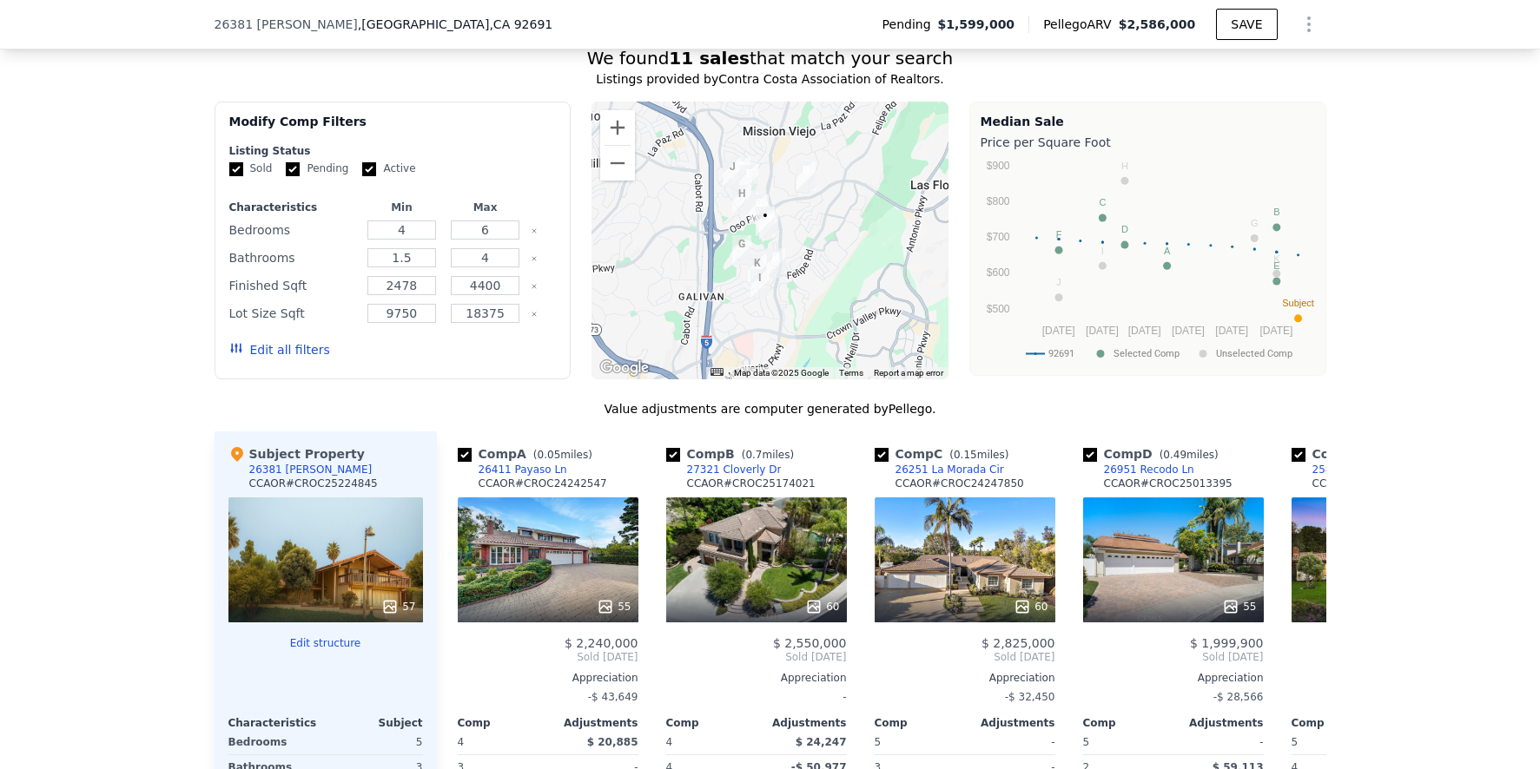
scroll to position [1387, 0]
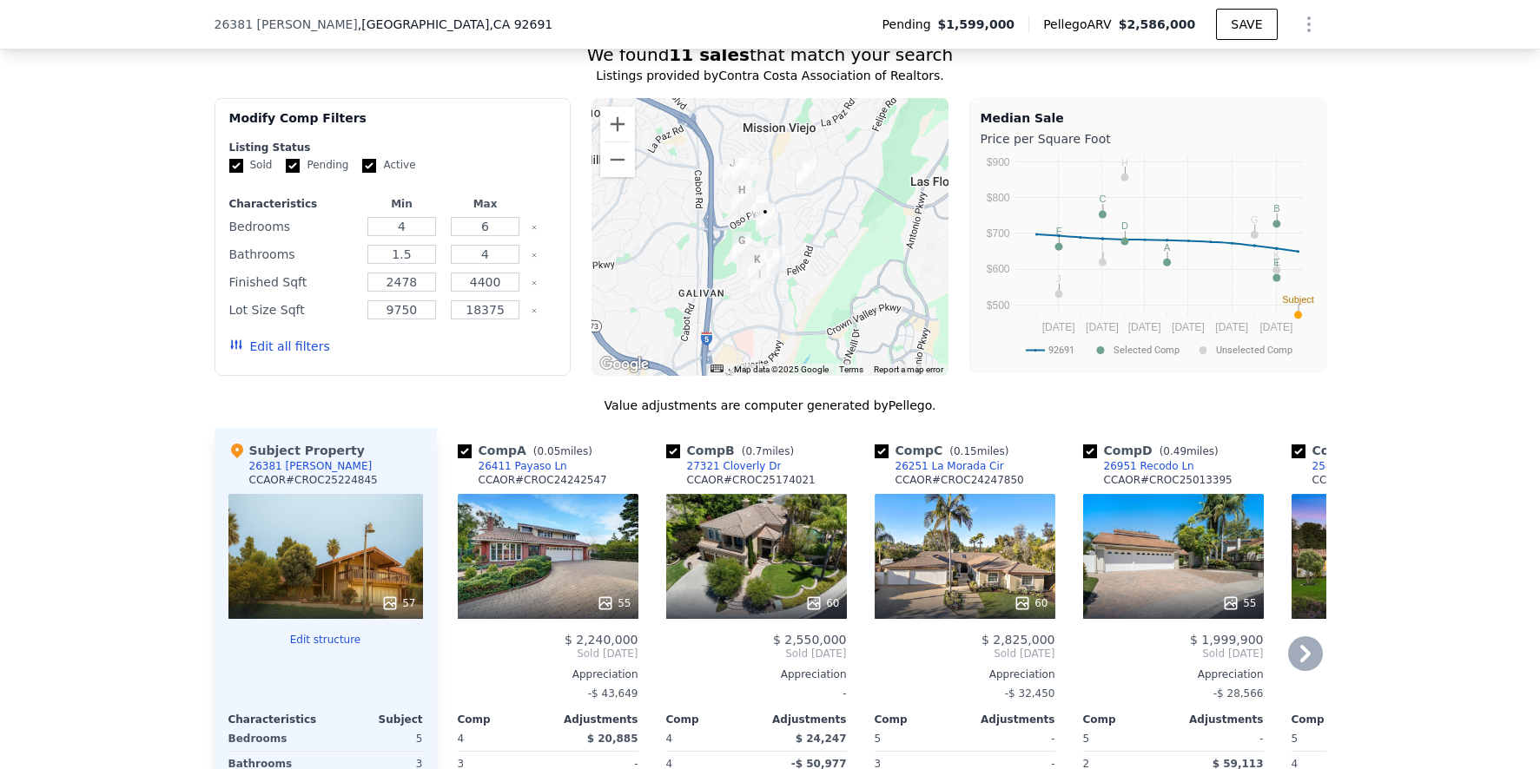
click at [1295, 663] on icon at bounding box center [1305, 654] width 35 height 35
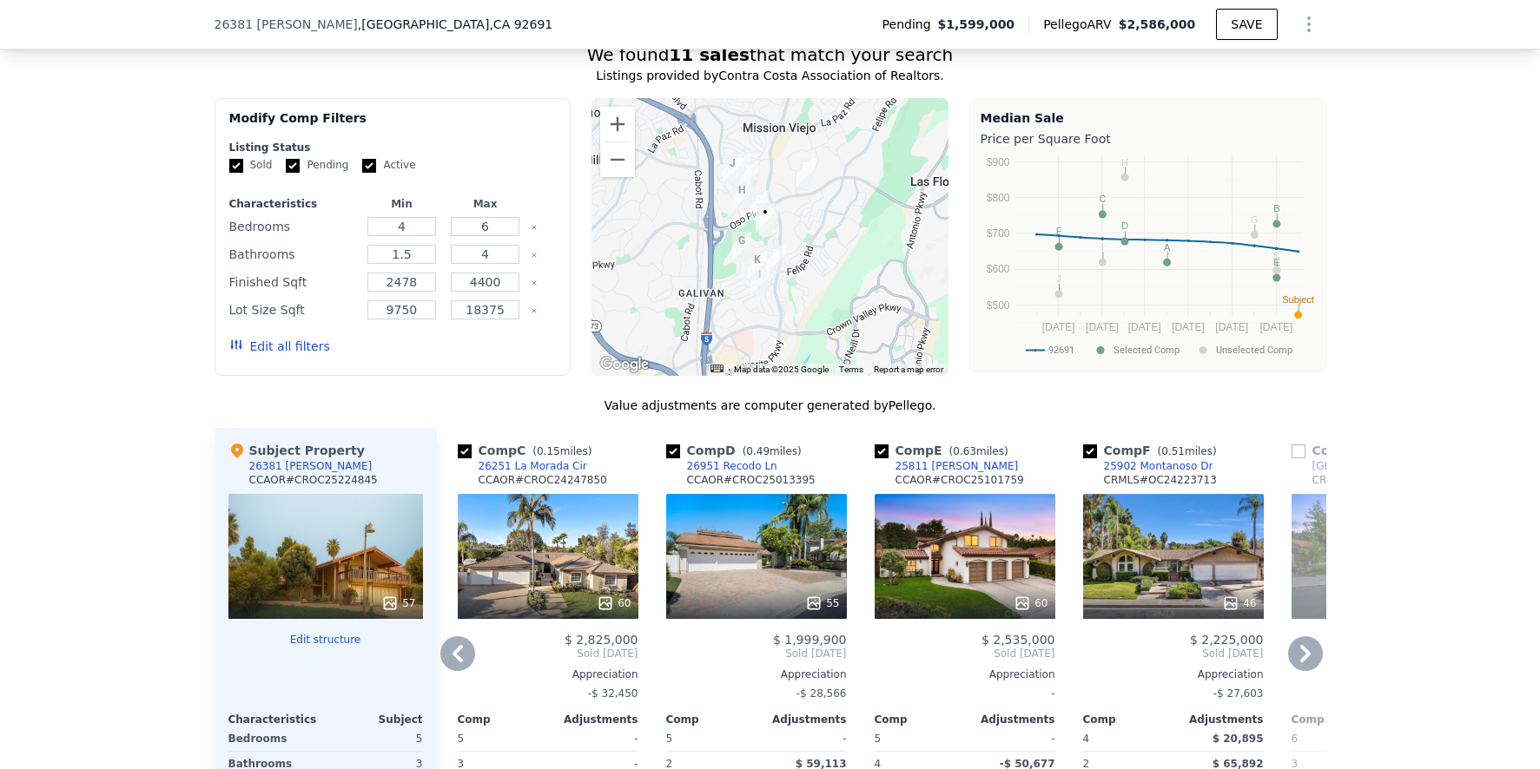
click at [1293, 662] on icon at bounding box center [1305, 654] width 35 height 35
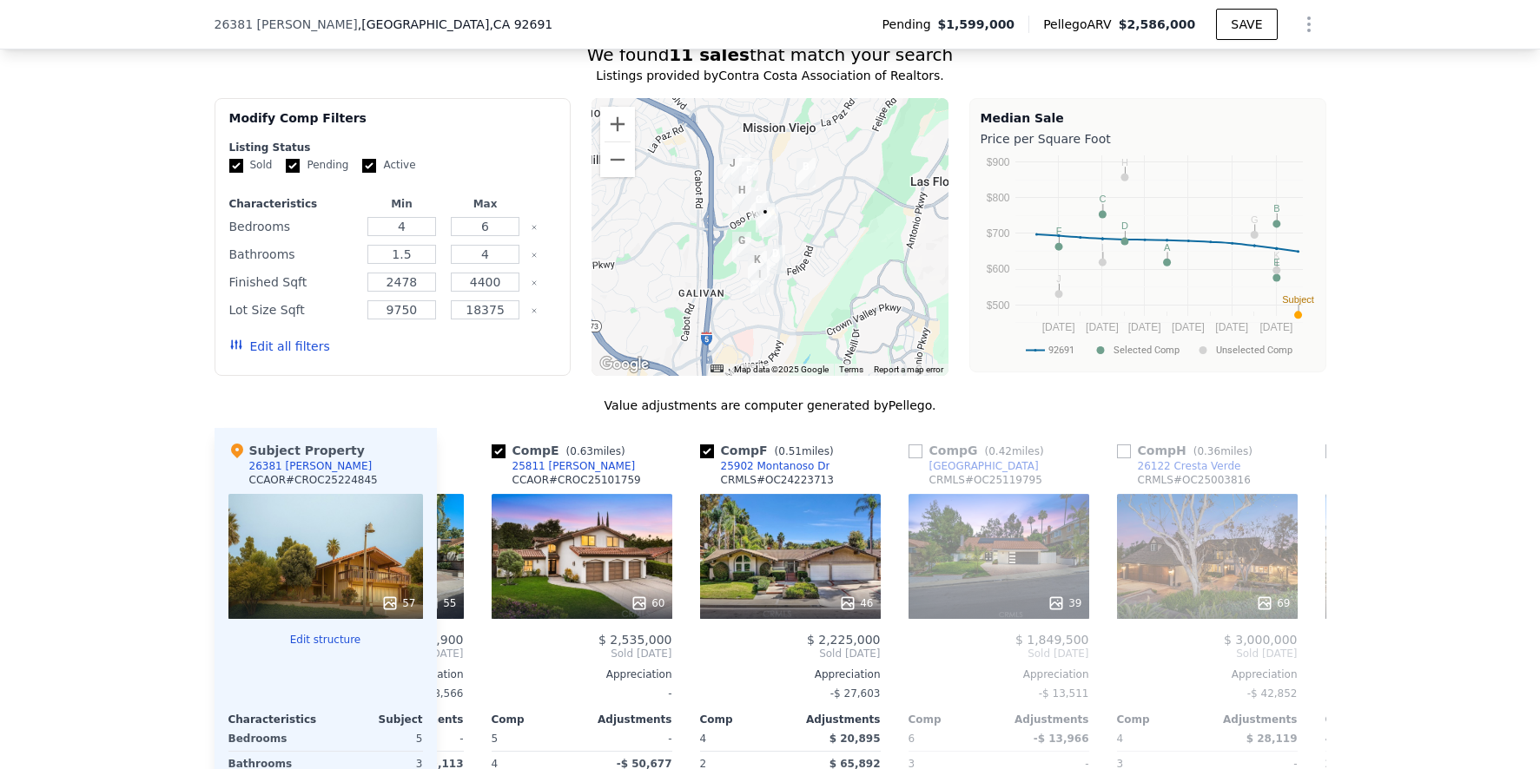
scroll to position [0, 834]
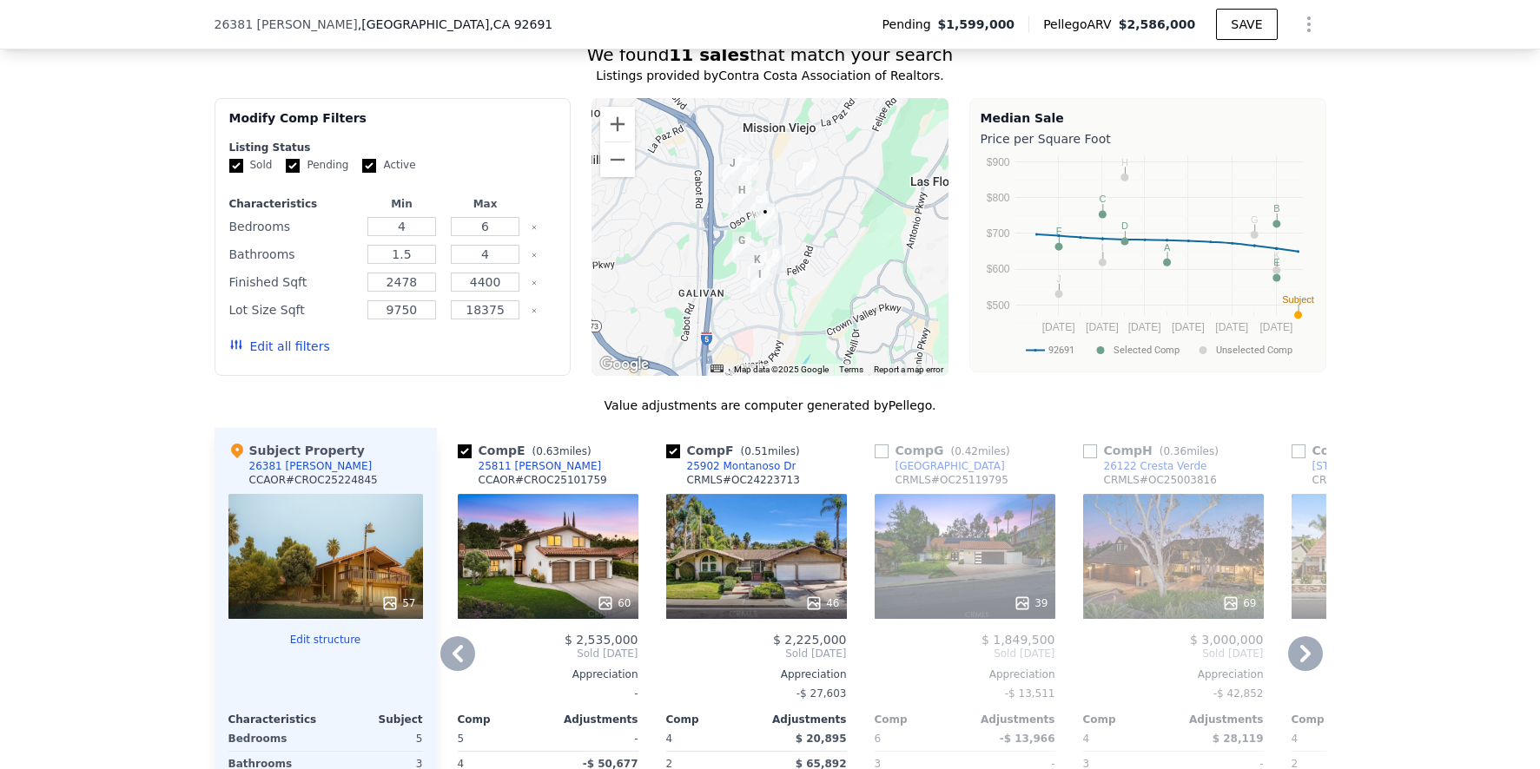
click at [1293, 662] on icon at bounding box center [1305, 654] width 35 height 35
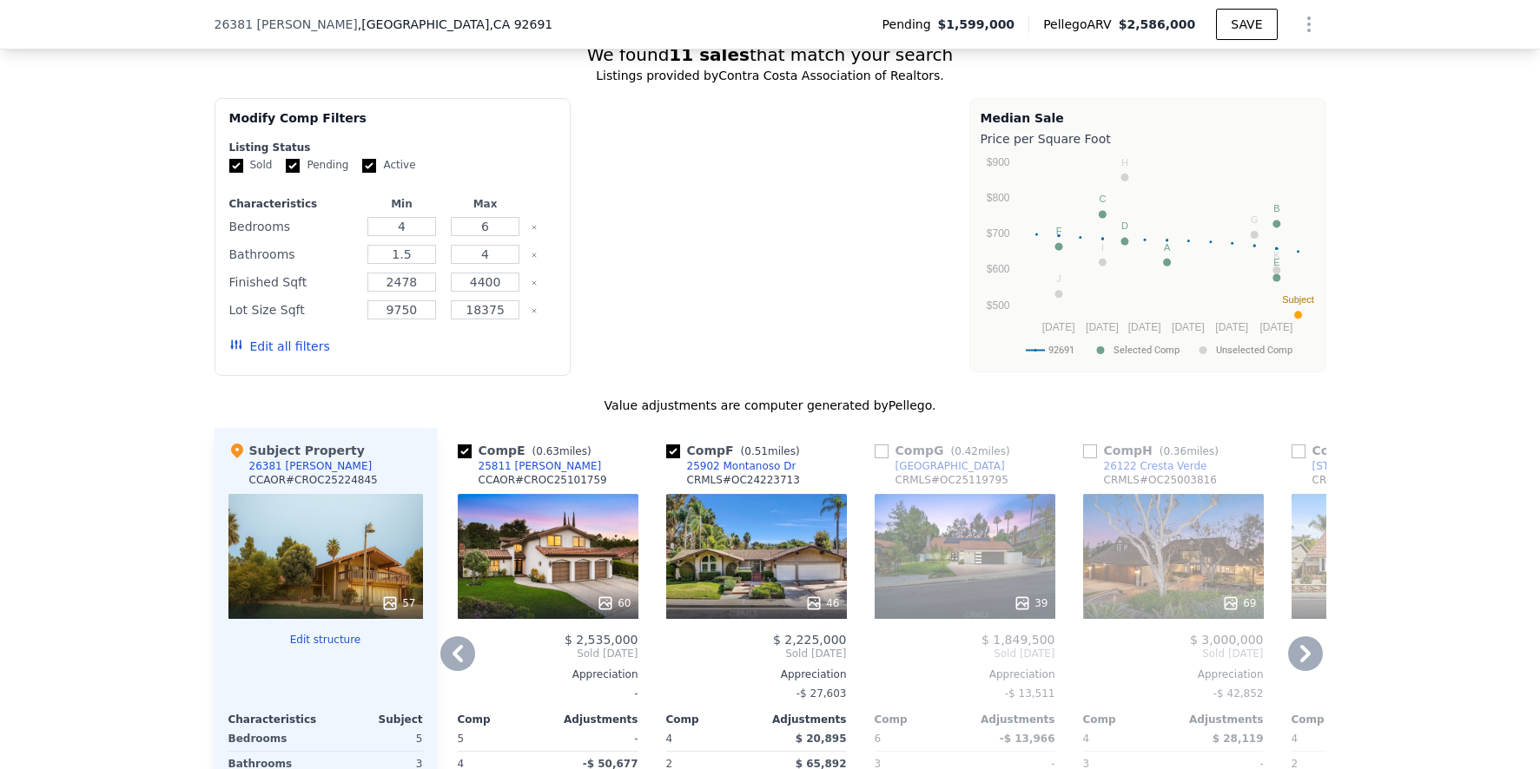
type input "$ 2,586,000"
type input "$ 0"
type input "$ 710,512"
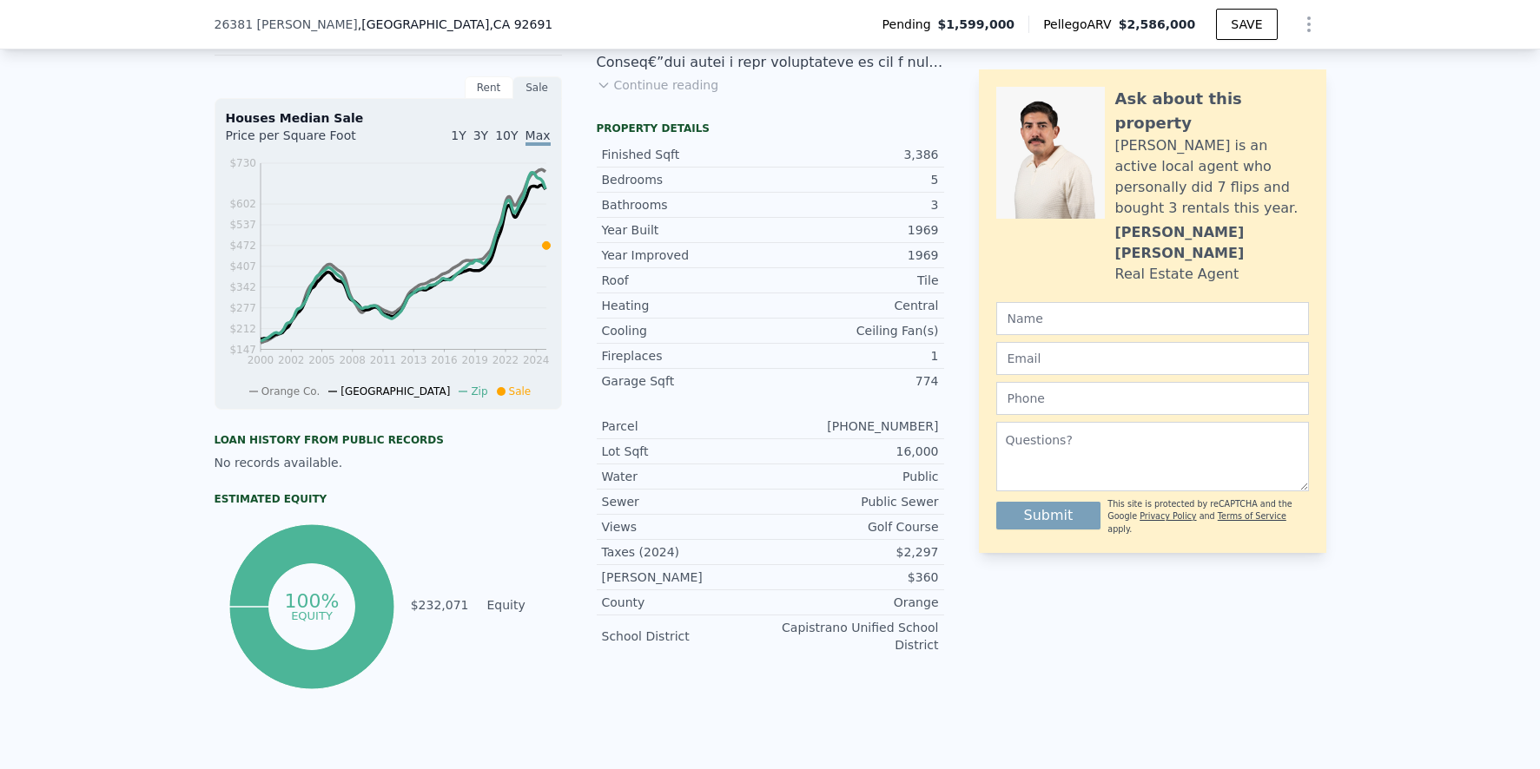
scroll to position [0, 0]
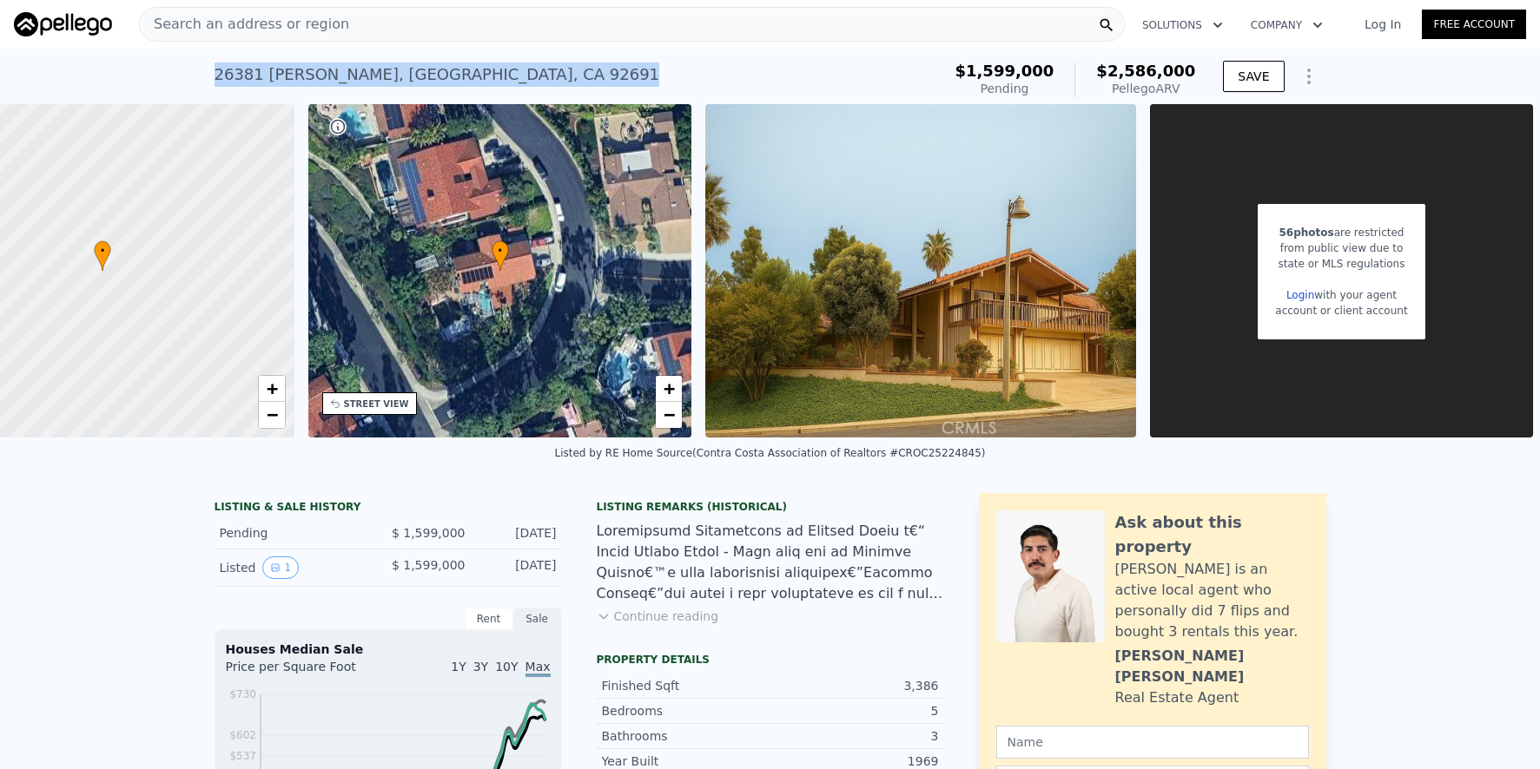
drag, startPoint x: 208, startPoint y: 75, endPoint x: 518, endPoint y: 74, distance: 310.1
click at [538, 74] on div "[STREET_ADDRESS] Pending (~ARV $2.586m ) $1,599,000 Pending $2,586,000 Pellego …" at bounding box center [770, 77] width 1540 height 56
copy div "[STREET_ADDRESS]"
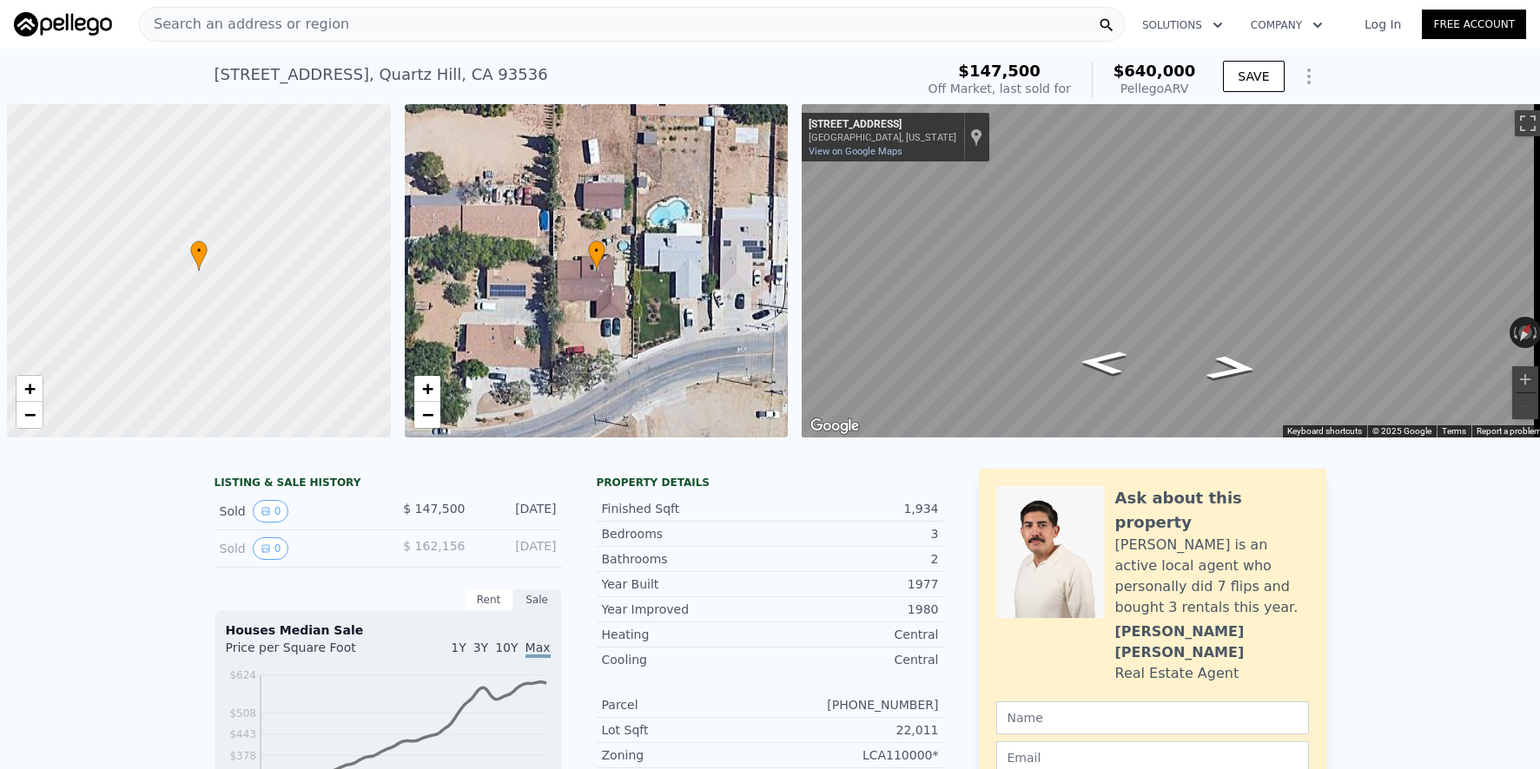
scroll to position [0, 7]
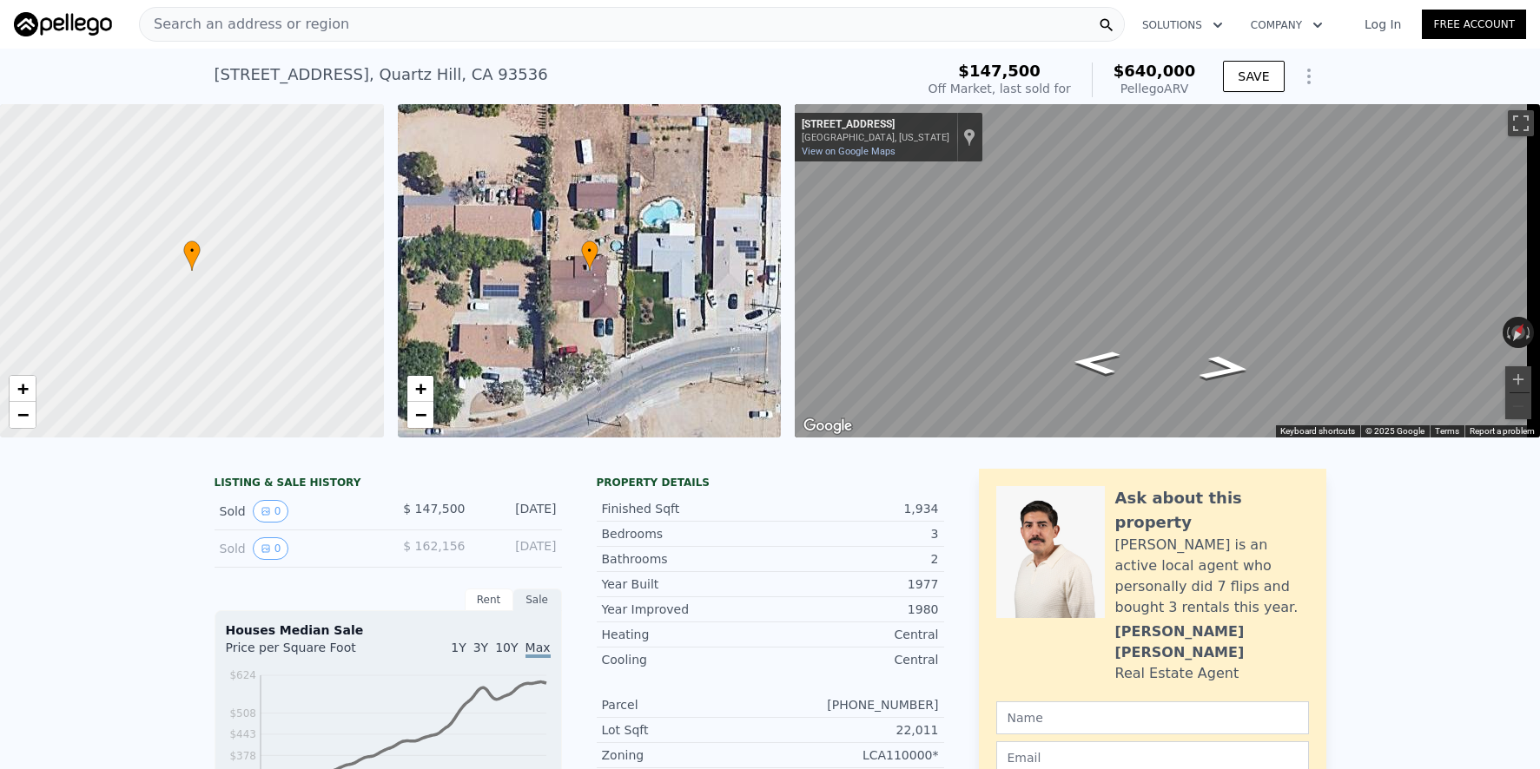
type input "1426"
checkbox input "false"
checkbox input "true"
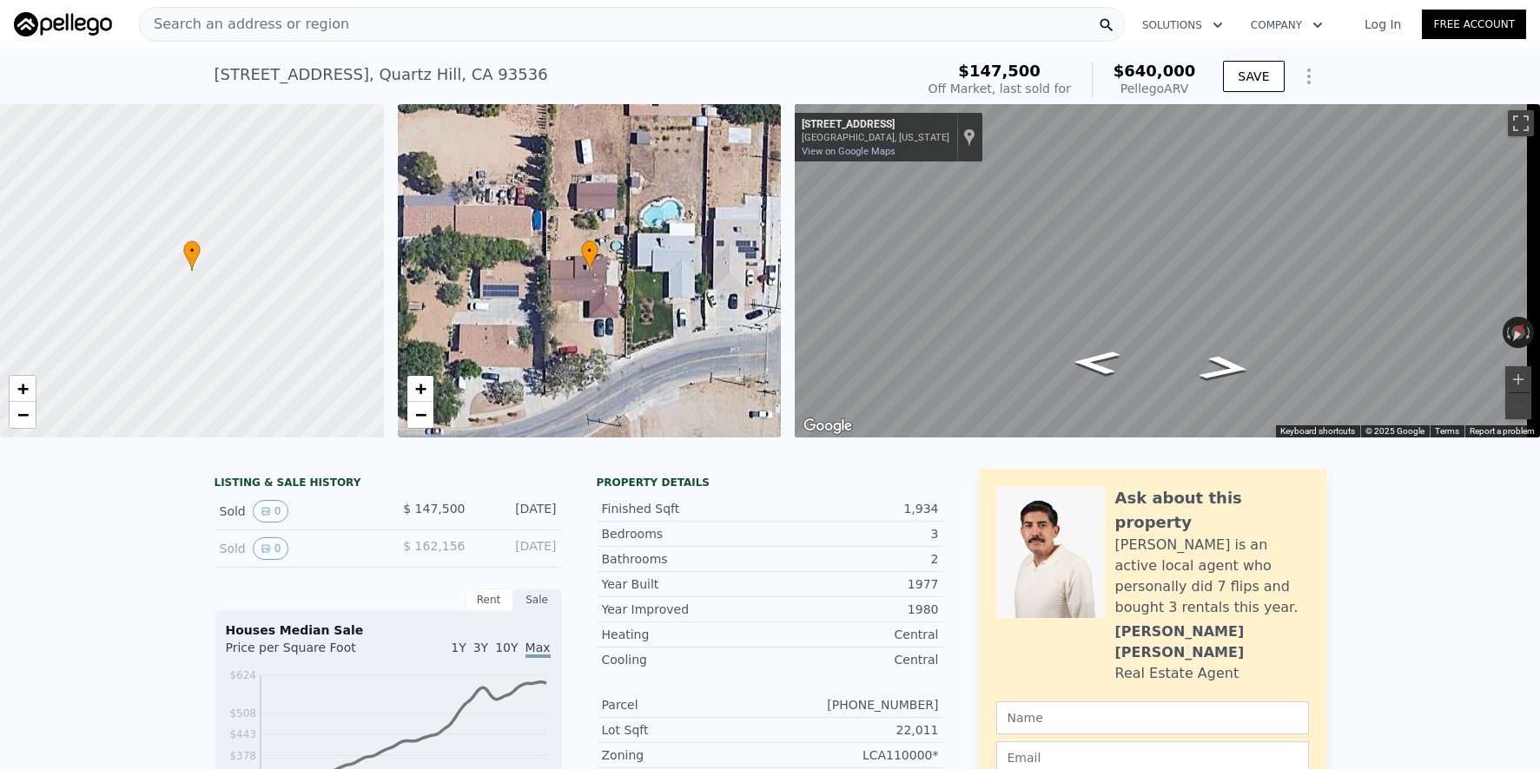
type input "$ 688,000"
type input "$ 490,469"
